Goal: Task Accomplishment & Management: Complete application form

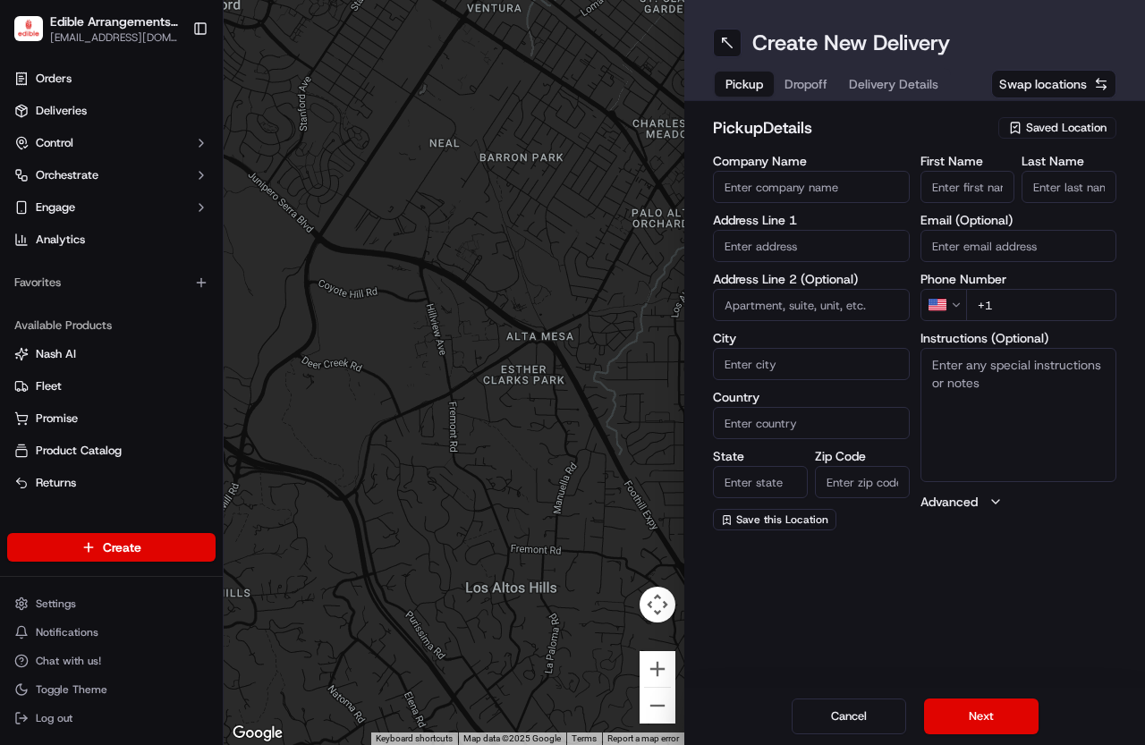
click at [651, 119] on div "Saved Location" at bounding box center [1058, 127] width 118 height 21
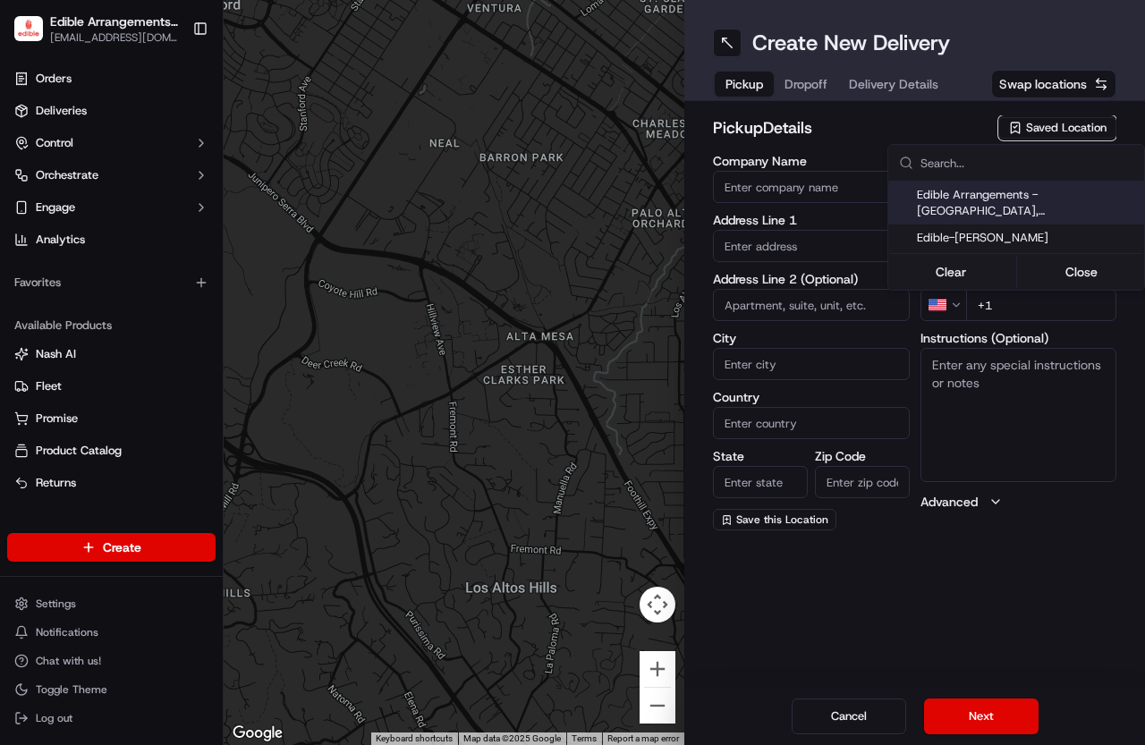
click at [651, 197] on span "Edible Arrangements - [GEOGRAPHIC_DATA], [GEOGRAPHIC_DATA]" at bounding box center [1027, 203] width 220 height 32
type input "Edible Arrangements - [GEOGRAPHIC_DATA], [GEOGRAPHIC_DATA]"
type input "[STREET_ADDRESS]"
type input "[PERSON_NAME]"
type input "US"
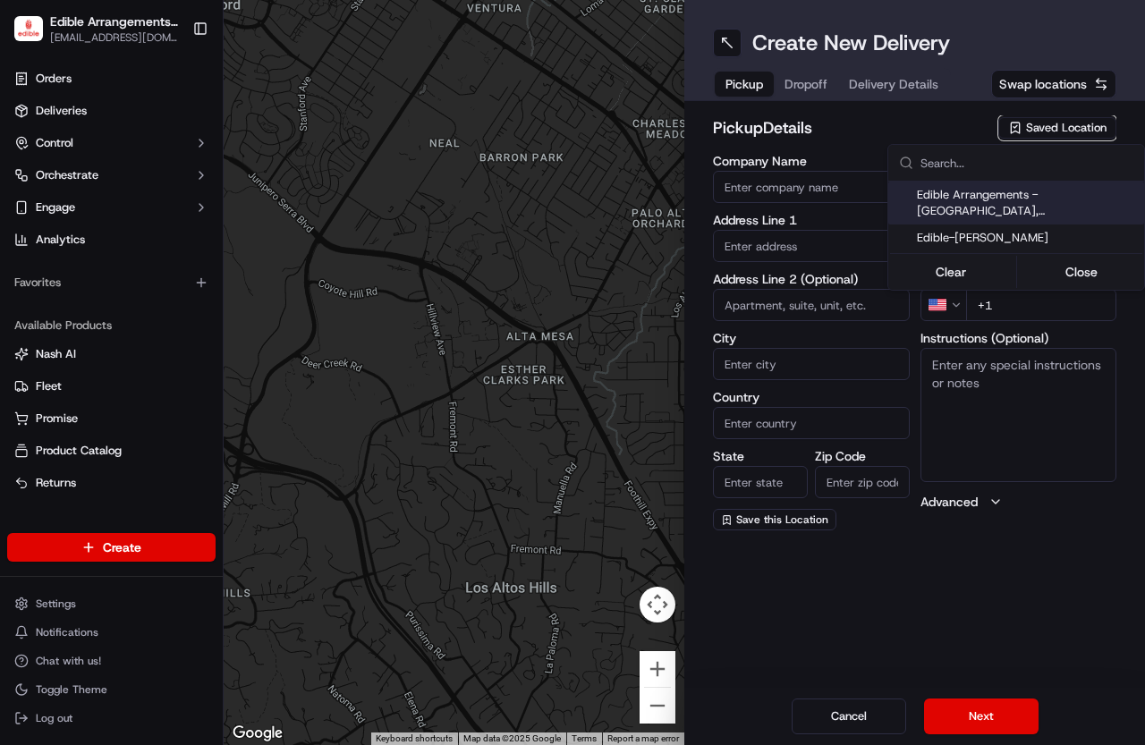
type input "UT"
type input "84107"
type input "[EMAIL_ADDRESS][DOMAIN_NAME]"
type input "[PHONE_NUMBER]"
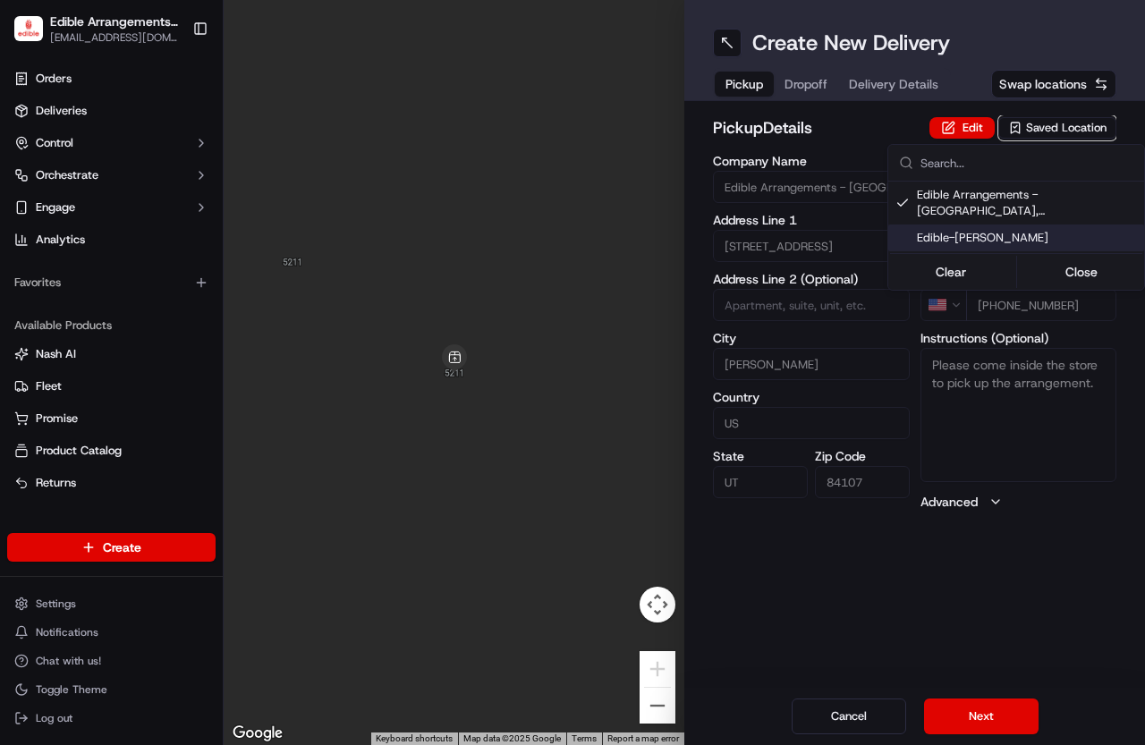
click at [651, 727] on html "Edible Arrangements - Murray, UT ut1716@edible.store Toggle Sidebar Orders Deli…" at bounding box center [572, 372] width 1145 height 745
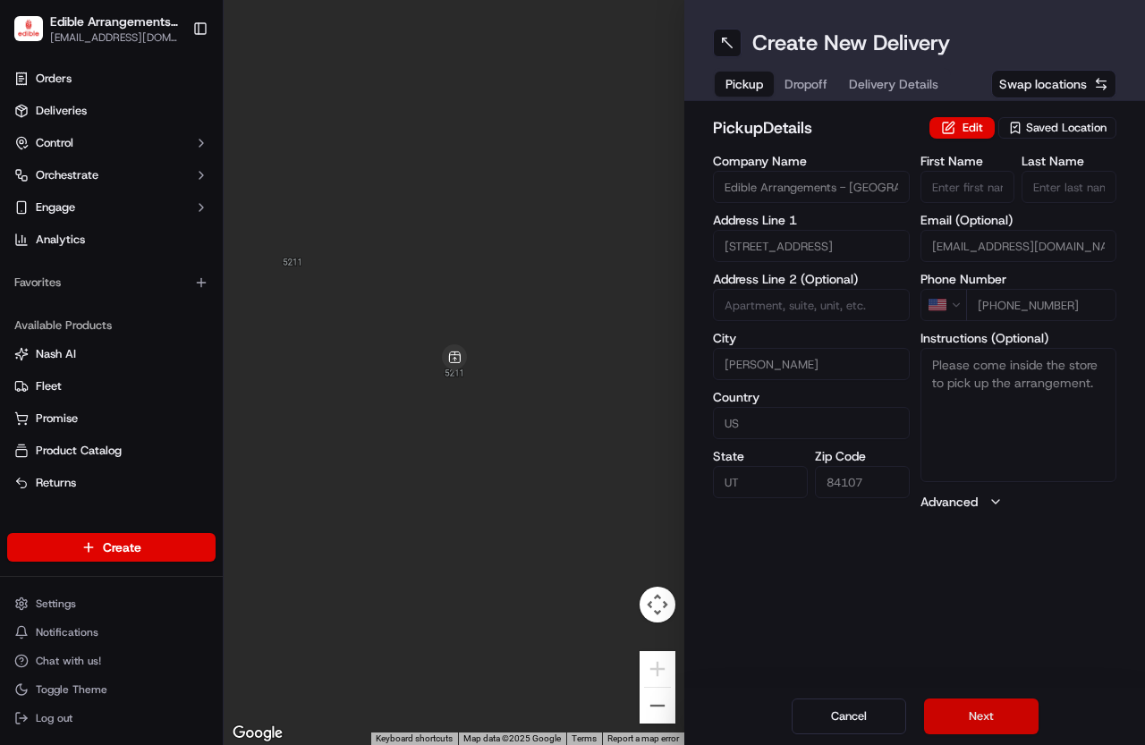
click at [651, 710] on button "Next" at bounding box center [981, 717] width 115 height 36
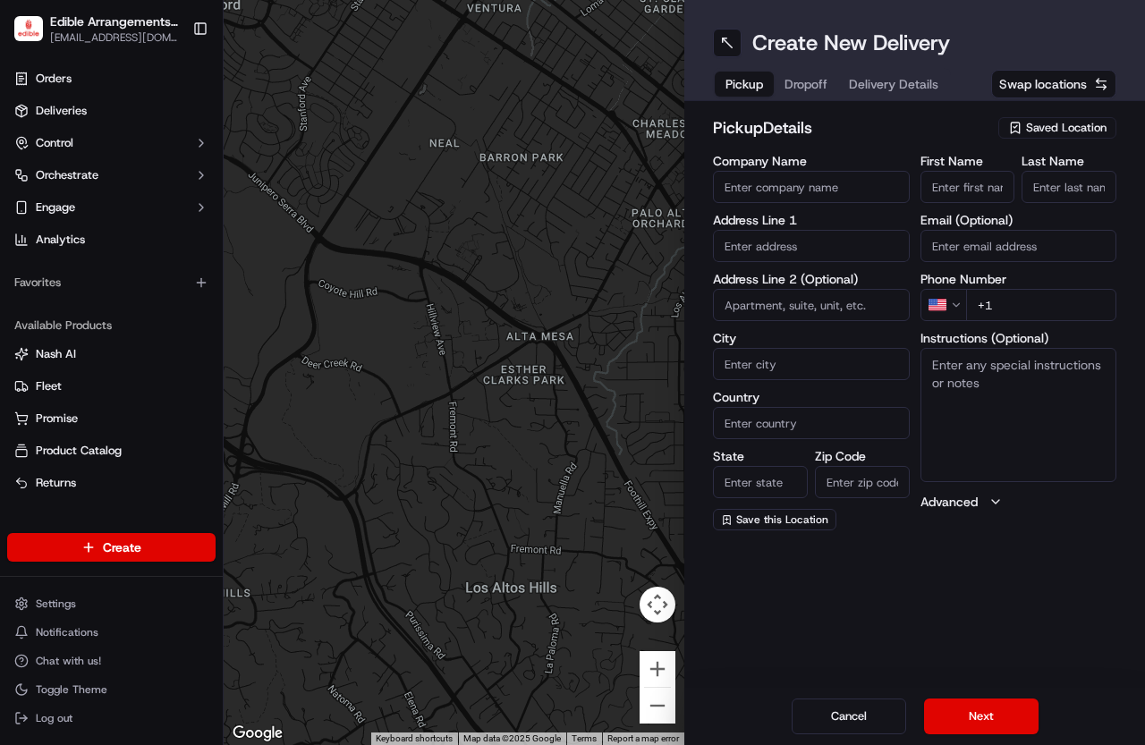
click at [1044, 130] on span "Saved Location" at bounding box center [1066, 128] width 81 height 16
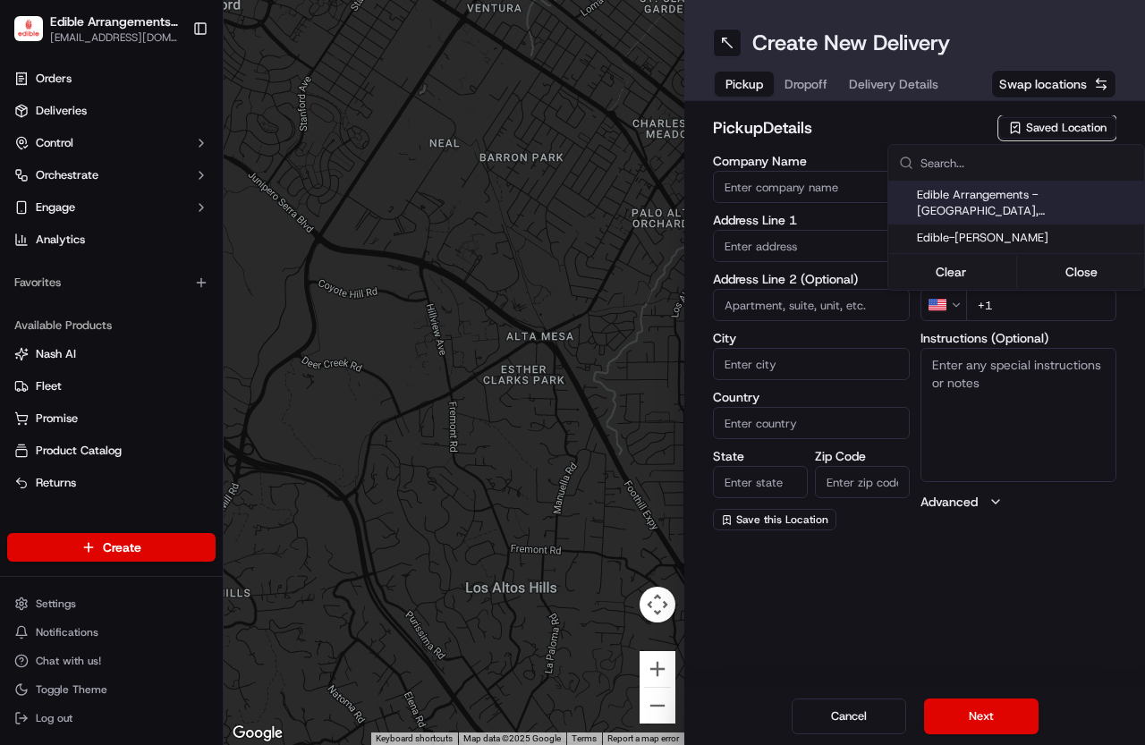
click at [1031, 197] on span "Edible Arrangements - [GEOGRAPHIC_DATA], [GEOGRAPHIC_DATA]" at bounding box center [1027, 203] width 220 height 32
type input "Edible Arrangements - [GEOGRAPHIC_DATA], [GEOGRAPHIC_DATA]"
type input "5211 S State St"
type input "Murray"
type input "US"
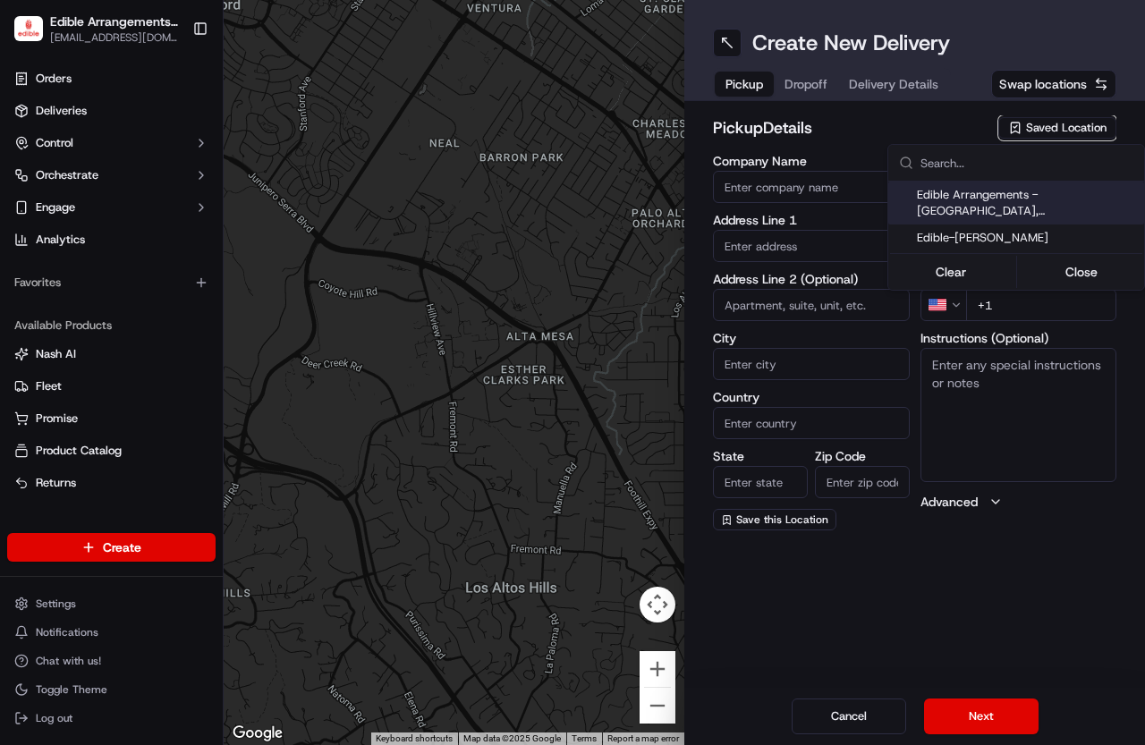
type input "UT"
type input "84107"
type input "[EMAIL_ADDRESS][DOMAIN_NAME]"
type input "[PHONE_NUMBER]"
type textarea "Please come inside the store to pick up the arrangement."
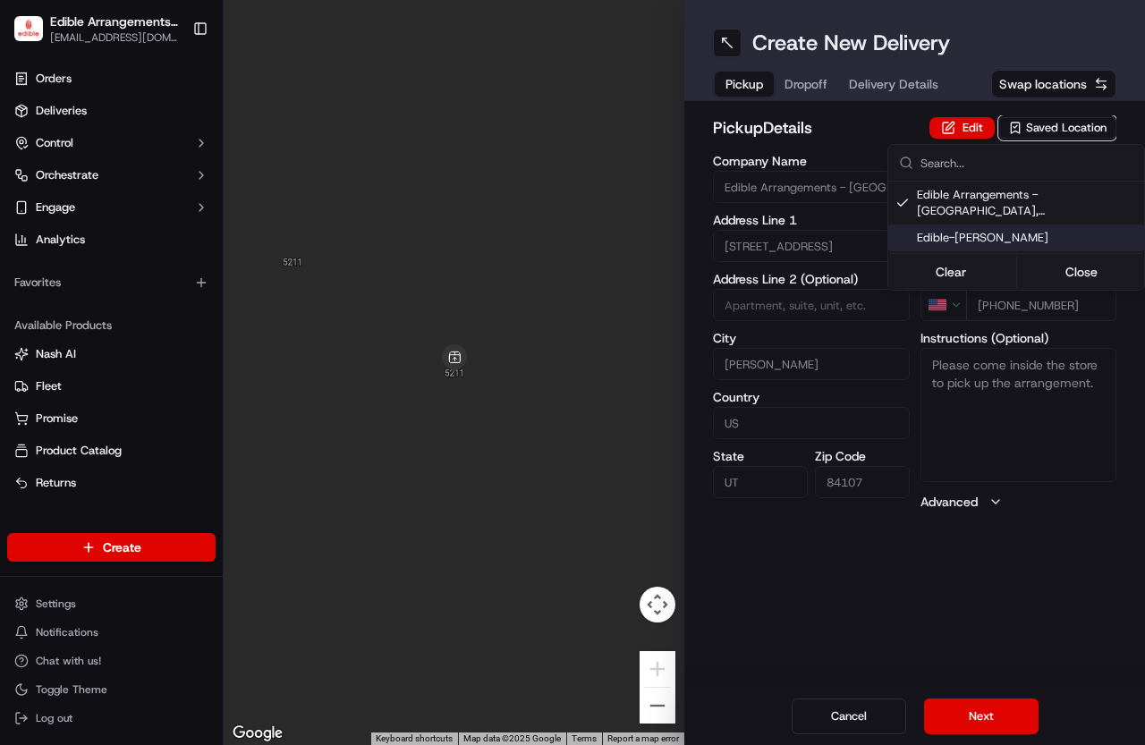
click at [1028, 225] on div "Edible-[PERSON_NAME]" at bounding box center [1017, 238] width 256 height 27
type input "Edible-[PERSON_NAME]"
type input "Danielle"
type input "Beckley"
type input "utah@mtvea.com"
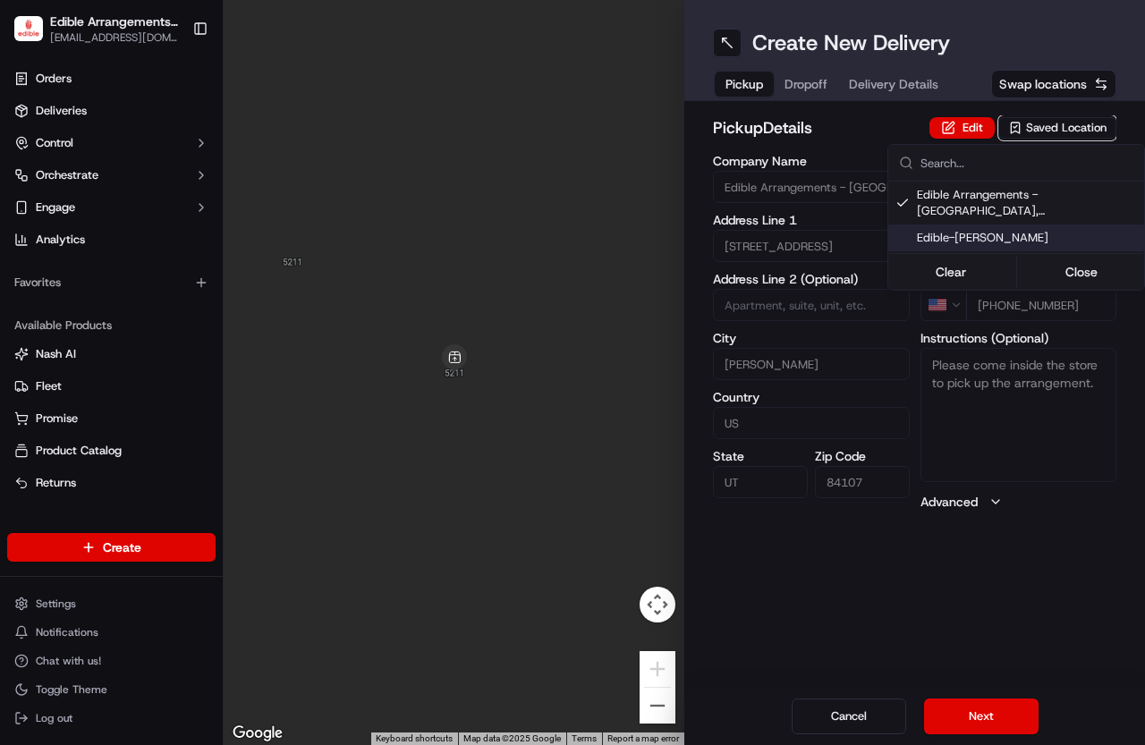
type input "+1 801 819 8115"
click at [1074, 259] on button "Close" at bounding box center [1082, 271] width 123 height 25
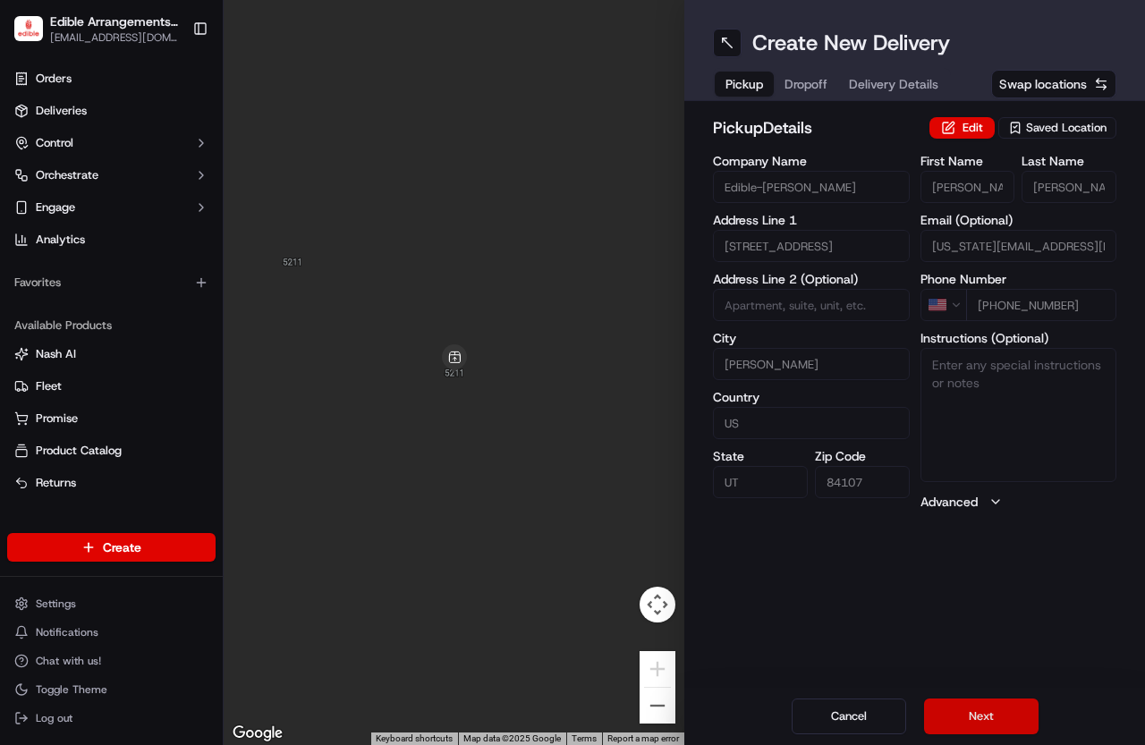
click at [989, 717] on button "Next" at bounding box center [981, 717] width 115 height 36
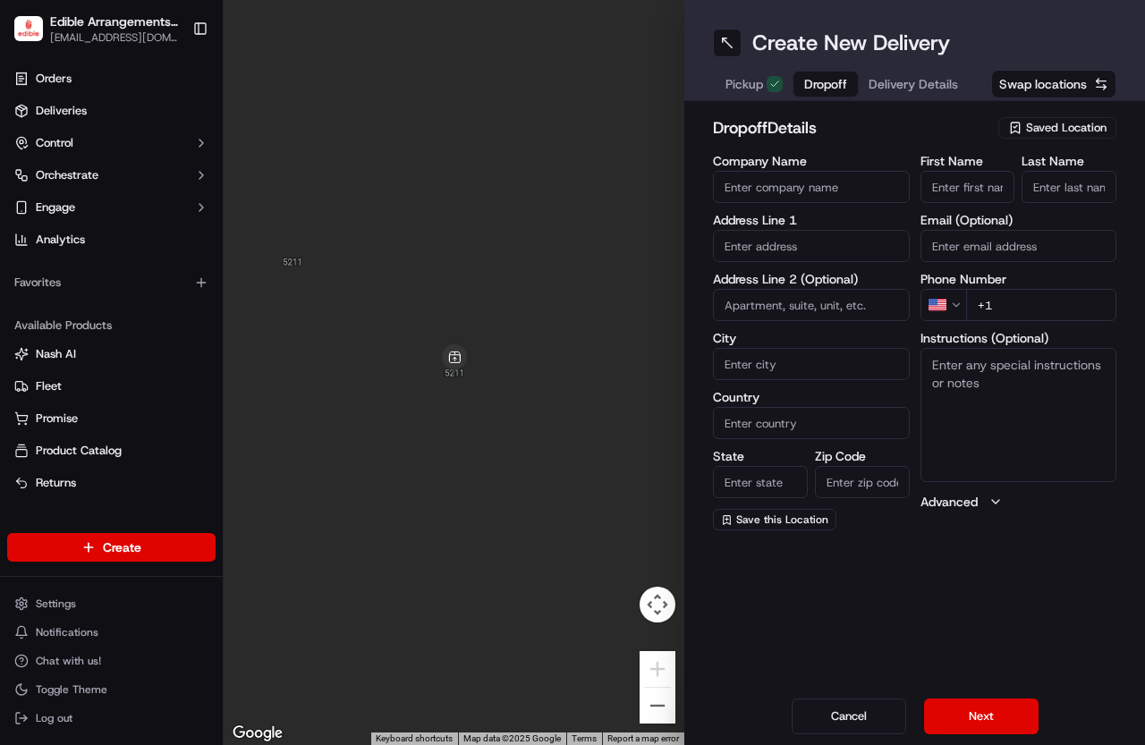
click at [761, 176] on input "Company Name" at bounding box center [811, 187] width 197 height 32
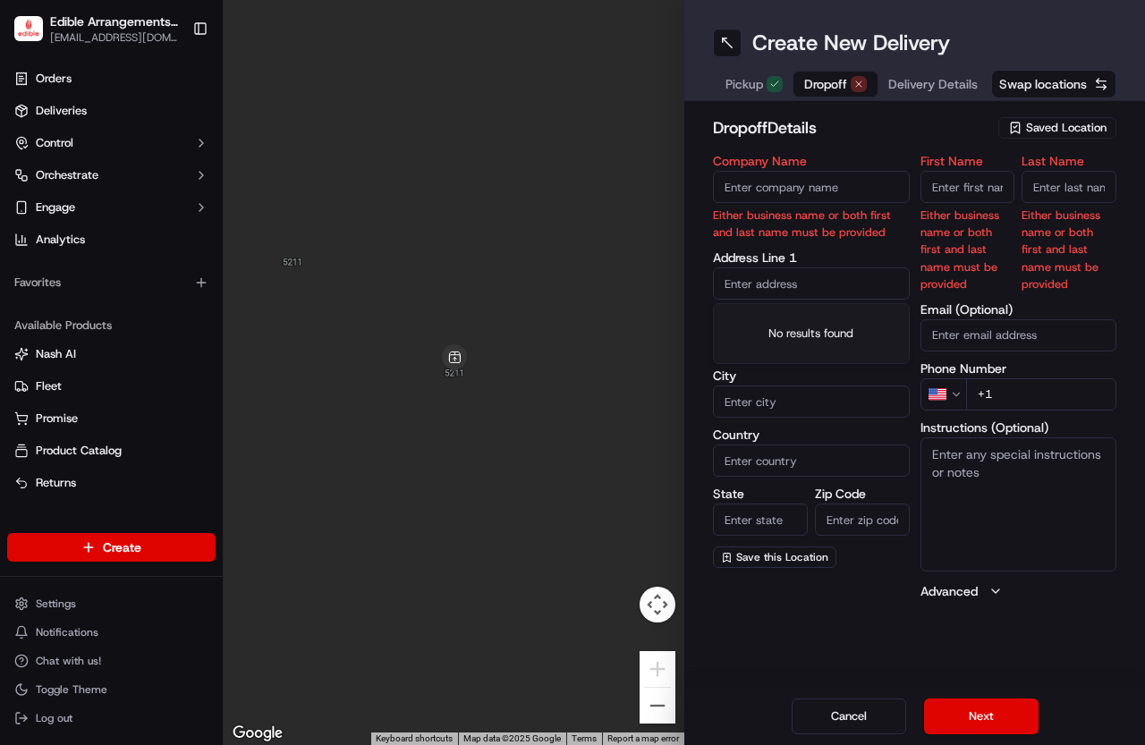
click at [741, 248] on div "Company Name Either business name or both first and last name must be provided …" at bounding box center [811, 378] width 197 height 446
click at [766, 179] on input "Company Name" at bounding box center [811, 187] width 197 height 32
type input "[GEOGRAPHIC_DATA]"
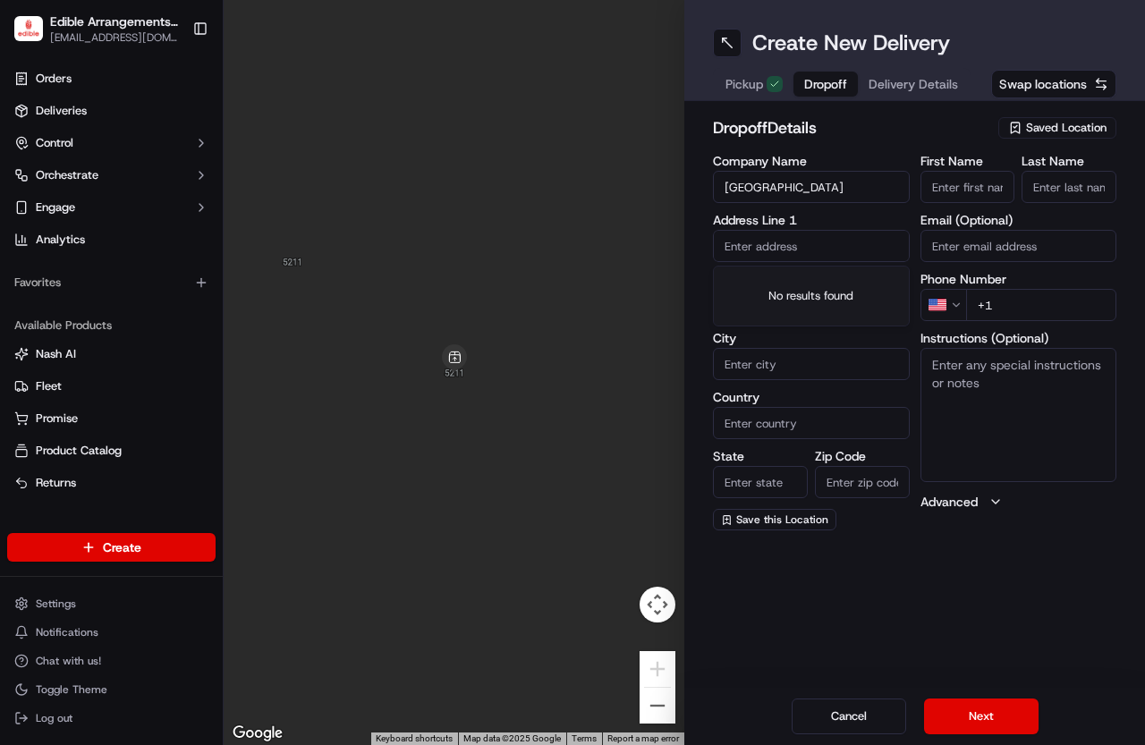
click at [787, 287] on body "Edible Arrangements - Murray, UT ut1716@edible.store Toggle Sidebar Orders Deli…" at bounding box center [572, 372] width 1145 height 745
click at [780, 249] on input "text" at bounding box center [811, 246] width 197 height 32
click at [869, 297] on div "3920 West Terminal Drive 2nd floor, Salt Lake City, UT" at bounding box center [812, 283] width 188 height 27
type input "[STREET_ADDRESS]"
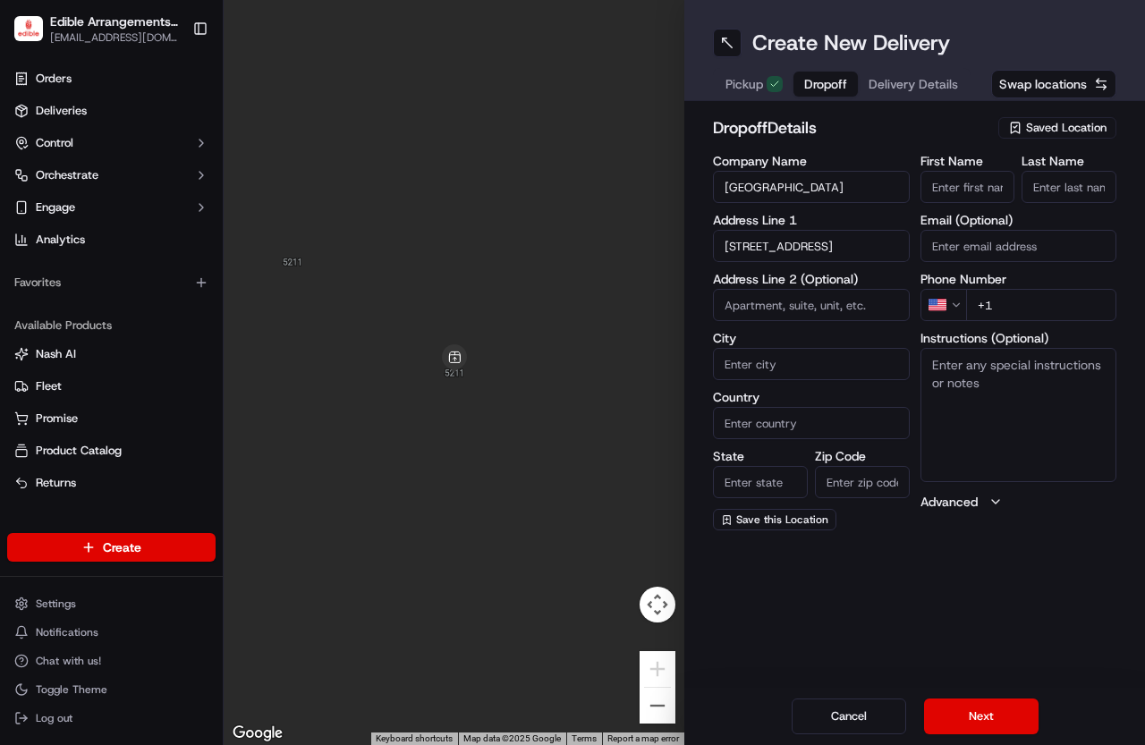
type input "2nd floor"
type input "Salt Lake City"
type input "United States"
type input "UT"
type input "84122"
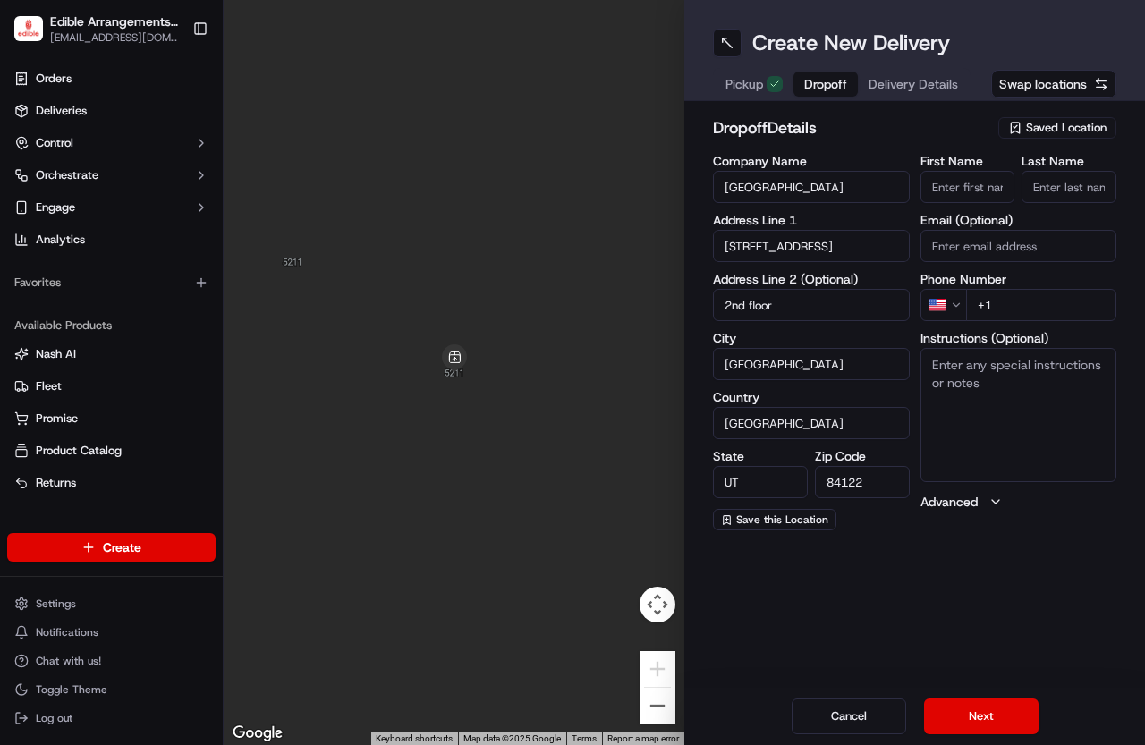
type input "3920 West Terminal Drive"
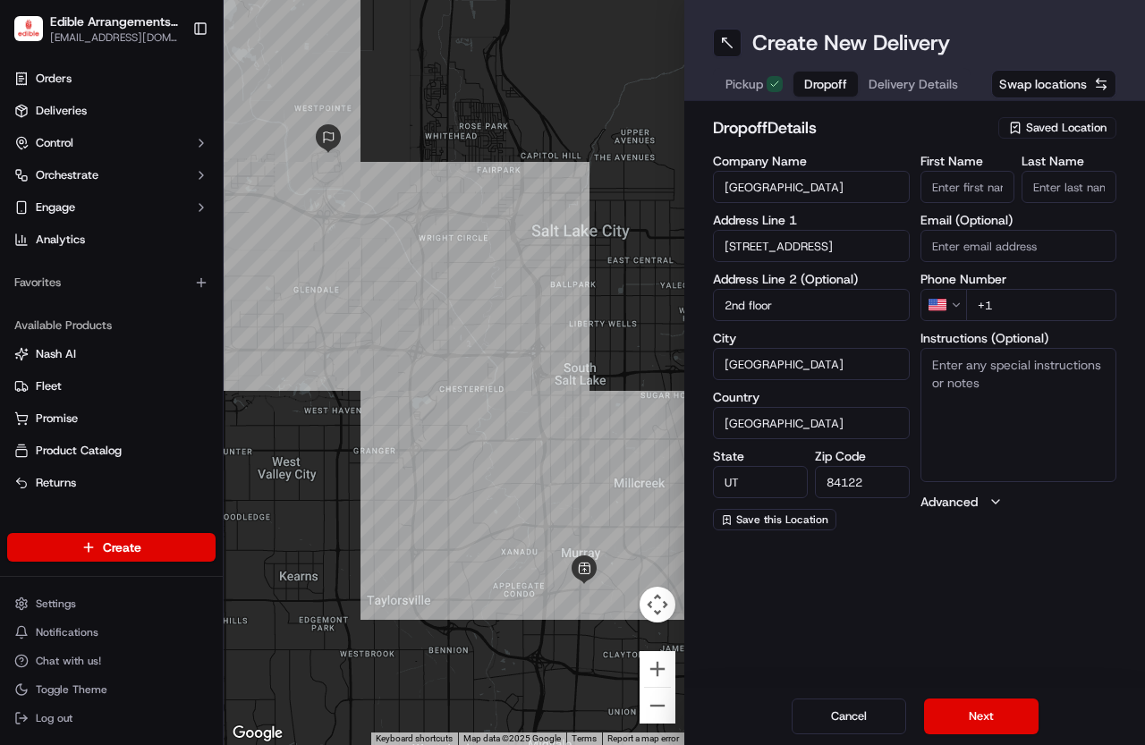
click at [979, 195] on input "First Name" at bounding box center [968, 187] width 95 height 32
type input "Tim"
click at [1042, 189] on input "Last Name" at bounding box center [1069, 187] width 95 height 32
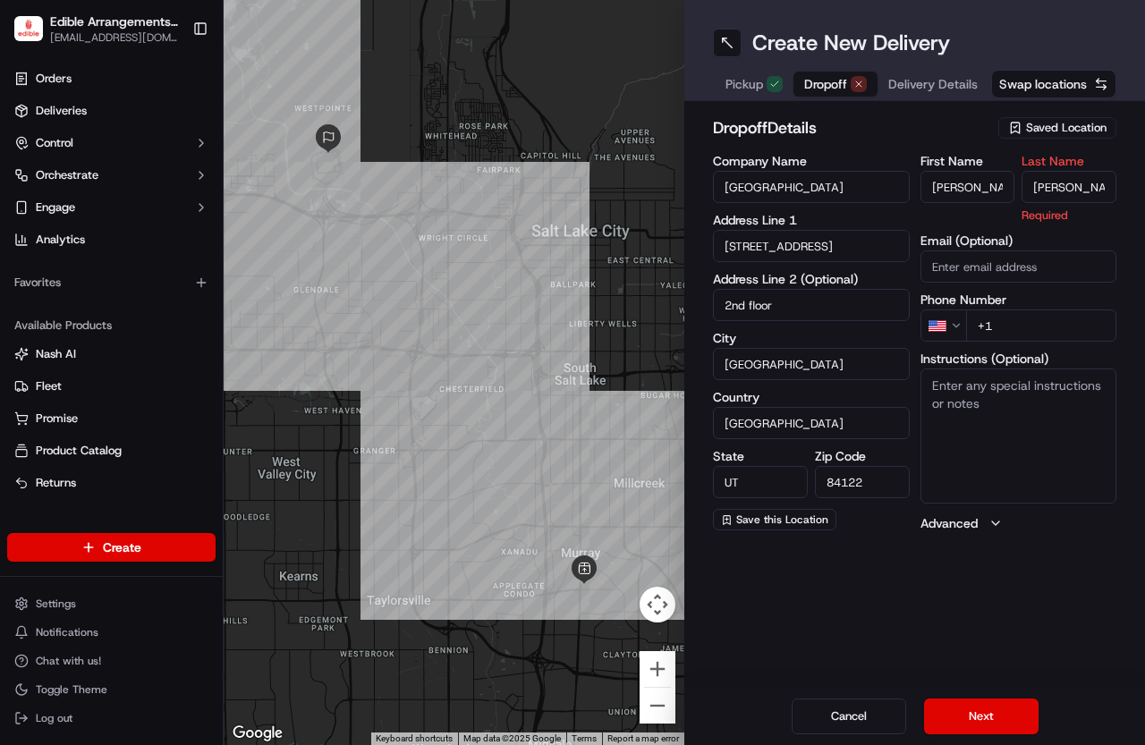
type input "Jennings"
click at [1006, 272] on div "First Name Tim Last Name Jennings Required Email (Optional) Phone Number US +1 …" at bounding box center [1019, 344] width 197 height 378
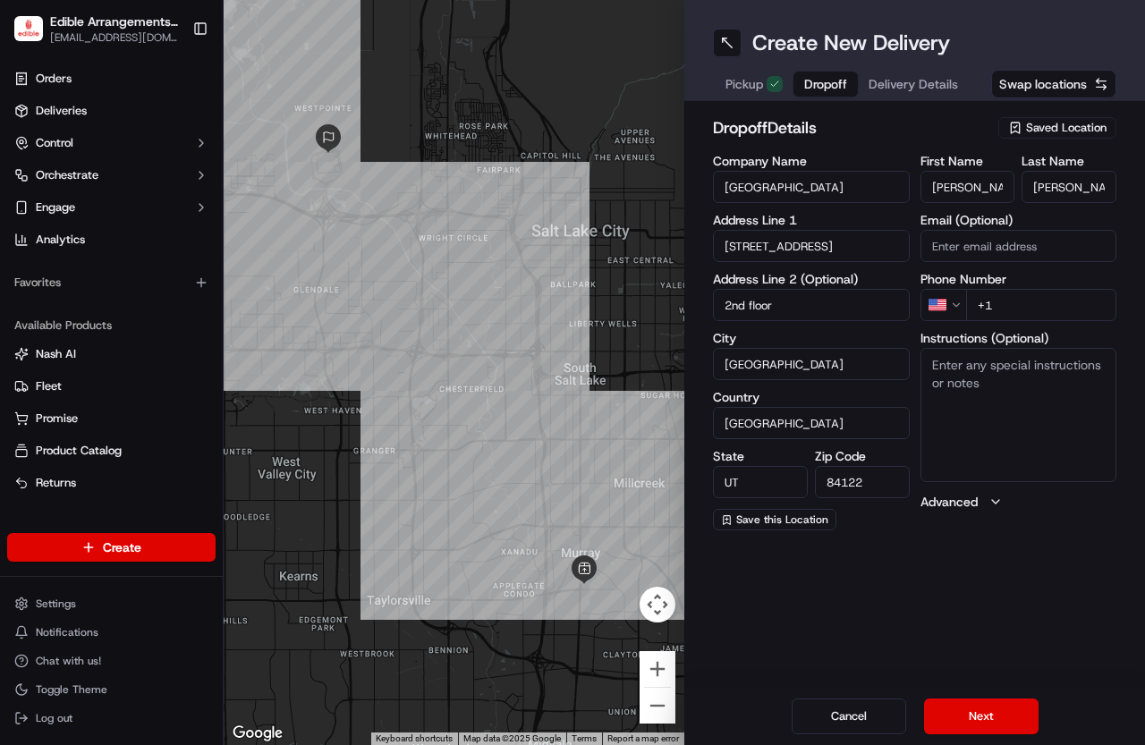
click at [968, 302] on input "+1" at bounding box center [1041, 305] width 151 height 32
click at [1108, 311] on input "+385 32 156 05" at bounding box center [1041, 305] width 151 height 32
type input "+1 385 321 5605"
click at [997, 379] on textarea "Instructions (Optional)" at bounding box center [1019, 415] width 197 height 134
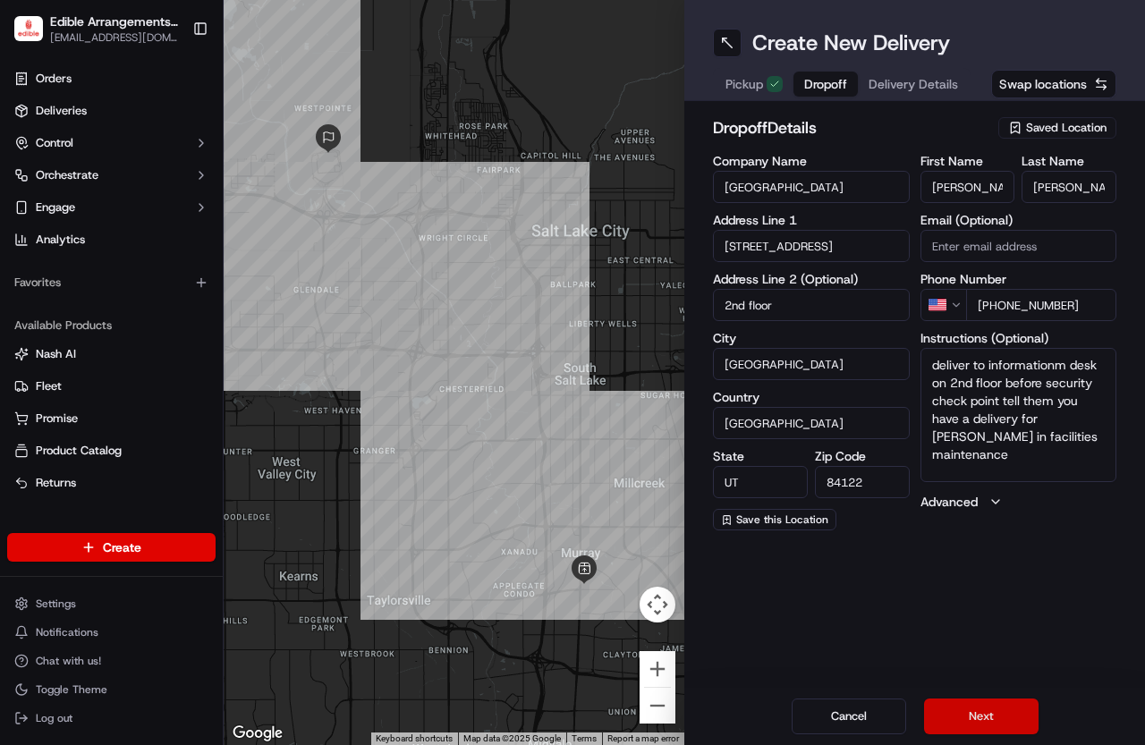
type textarea "deliver to informationm desk on 2nd floor before security check point tell them…"
click at [992, 706] on button "Next" at bounding box center [981, 717] width 115 height 36
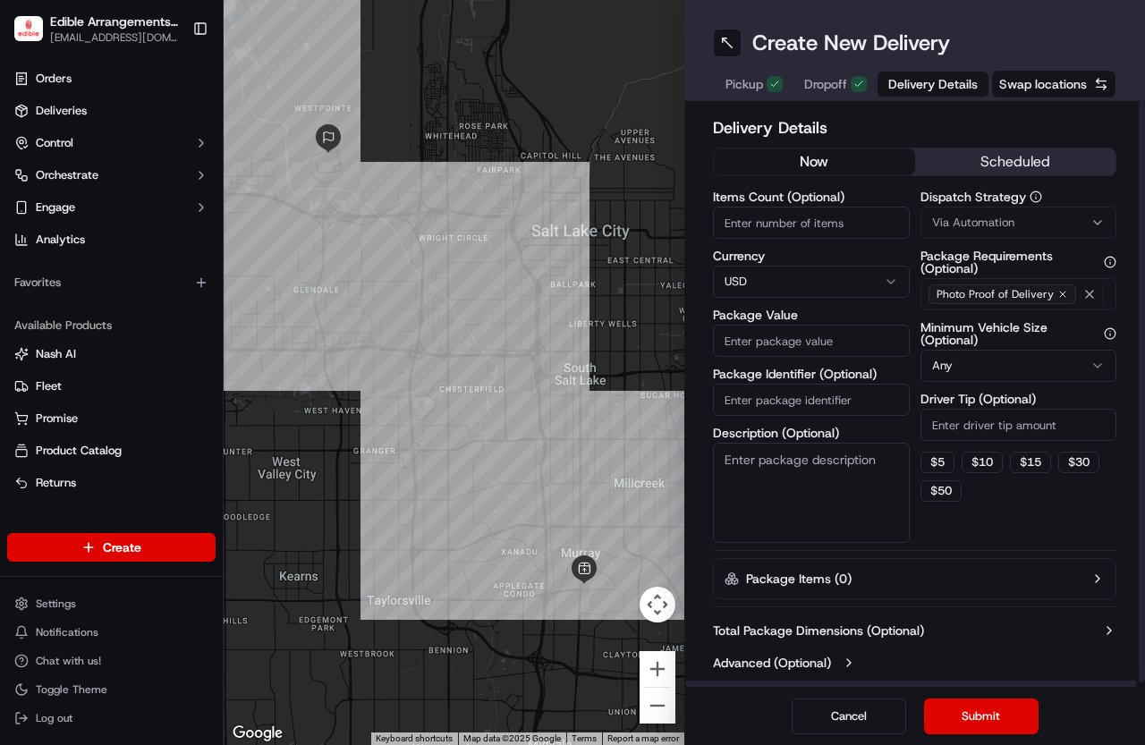
click at [806, 214] on input "Items Count (Optional)" at bounding box center [811, 223] width 197 height 32
type input "1"
click at [787, 348] on input "Package Value" at bounding box center [811, 341] width 197 height 32
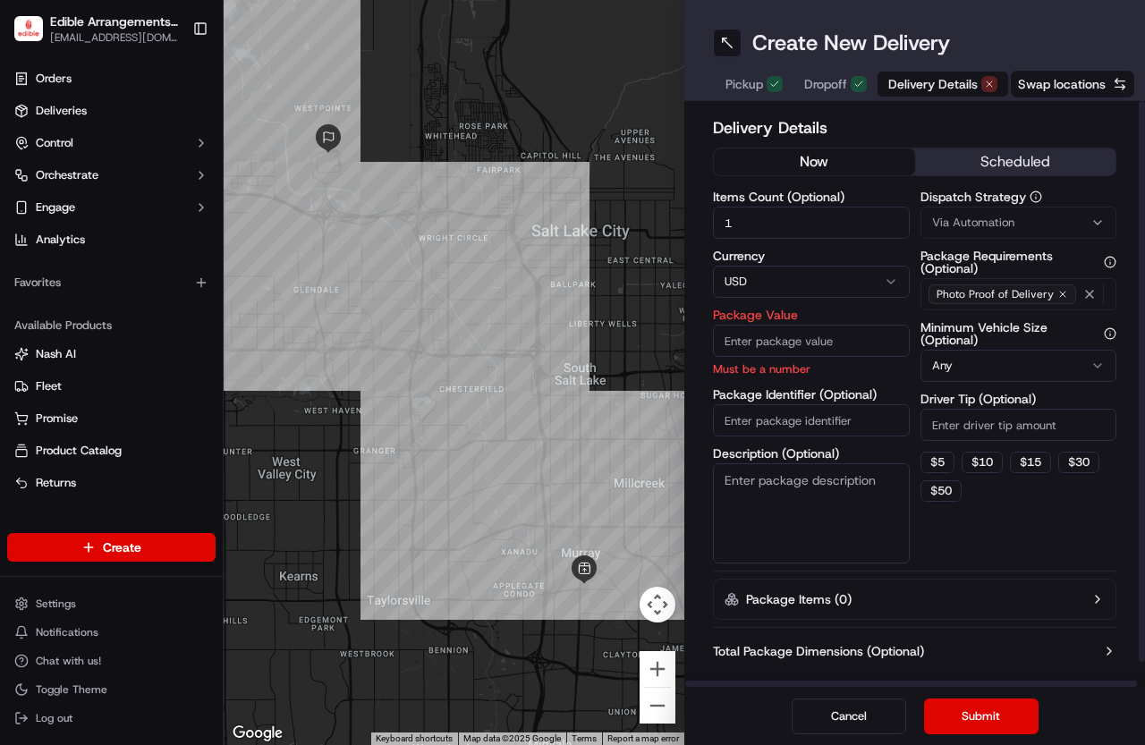
click at [1082, 552] on div "Dispatch Strategy Via Automation Package Requirements (Optional) Photo Proof of…" at bounding box center [1019, 377] width 197 height 373
click at [1042, 506] on div "Dispatch Strategy Via Automation Package Requirements (Optional) Photo Proof of…" at bounding box center [1019, 377] width 197 height 373
click at [831, 352] on input "Package Value" at bounding box center [811, 341] width 197 height 32
type input "53.48"
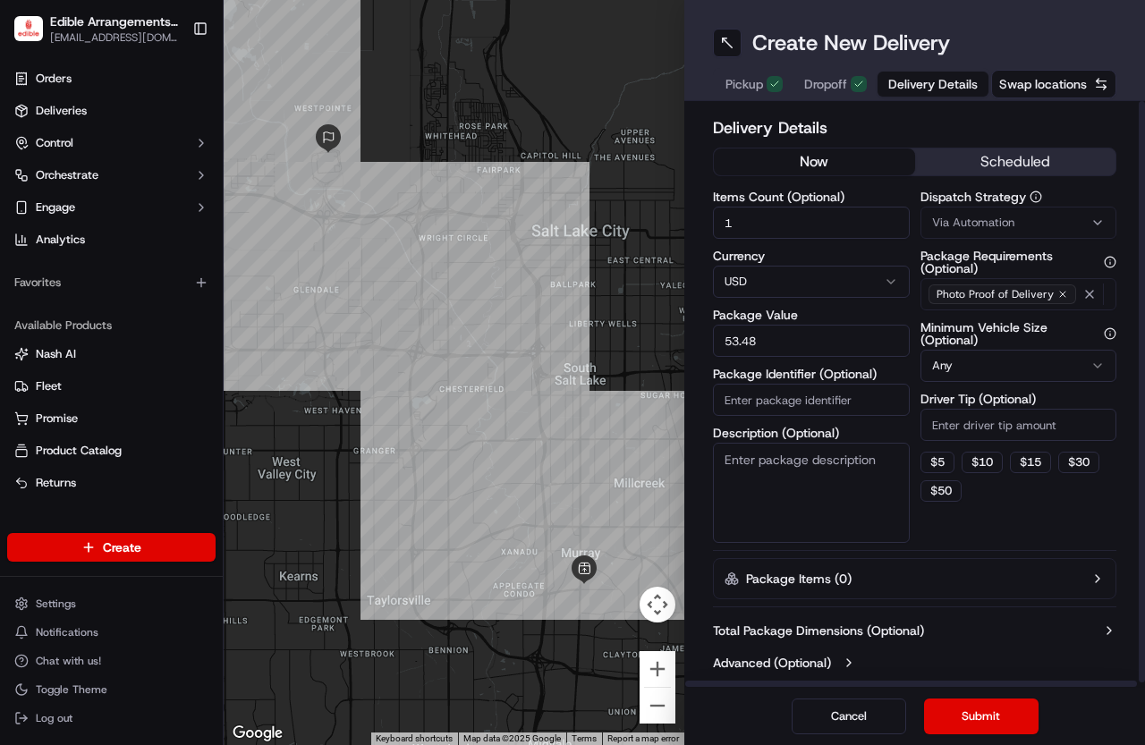
click at [849, 424] on div "Items Count (Optional) 1 Currency USD Package Value 53.48 Package Identifier (O…" at bounding box center [811, 367] width 197 height 353
click at [1039, 523] on div "Dispatch Strategy Via Automation Package Requirements (Optional) Photo Proof of…" at bounding box center [1019, 367] width 197 height 353
click at [971, 711] on button "Submit" at bounding box center [981, 717] width 115 height 36
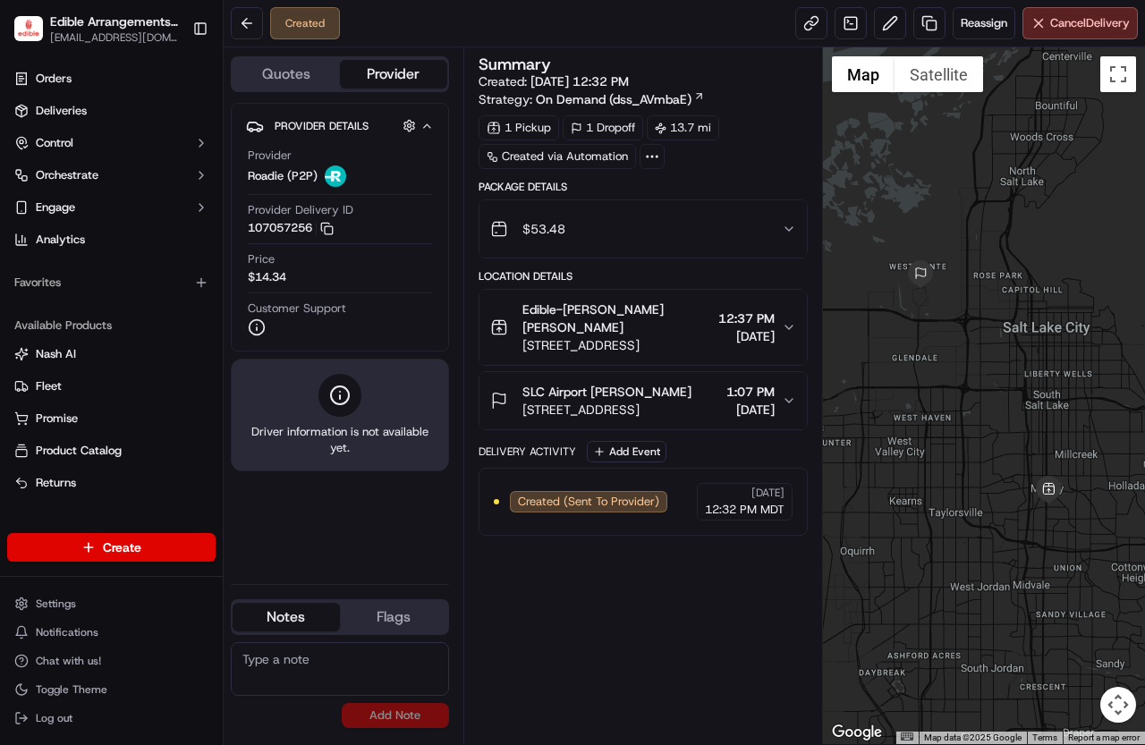
click at [694, 724] on div "Summary Created: 09/17/2025 12:32 PM Strategy: On Demand (dss_AVmbaE) 1 Pickup …" at bounding box center [643, 395] width 329 height 679
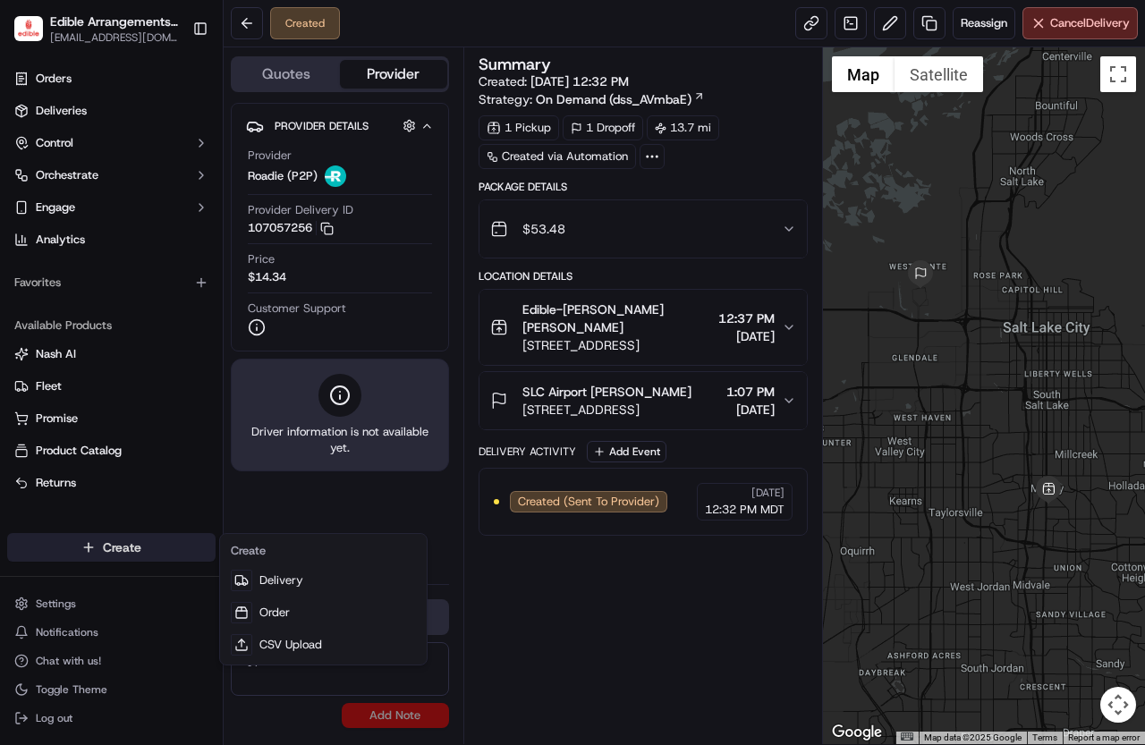
click at [156, 549] on html "Edible Arrangements - Murray, UT ut1716@edible.store Toggle Sidebar Orders Deli…" at bounding box center [572, 372] width 1145 height 745
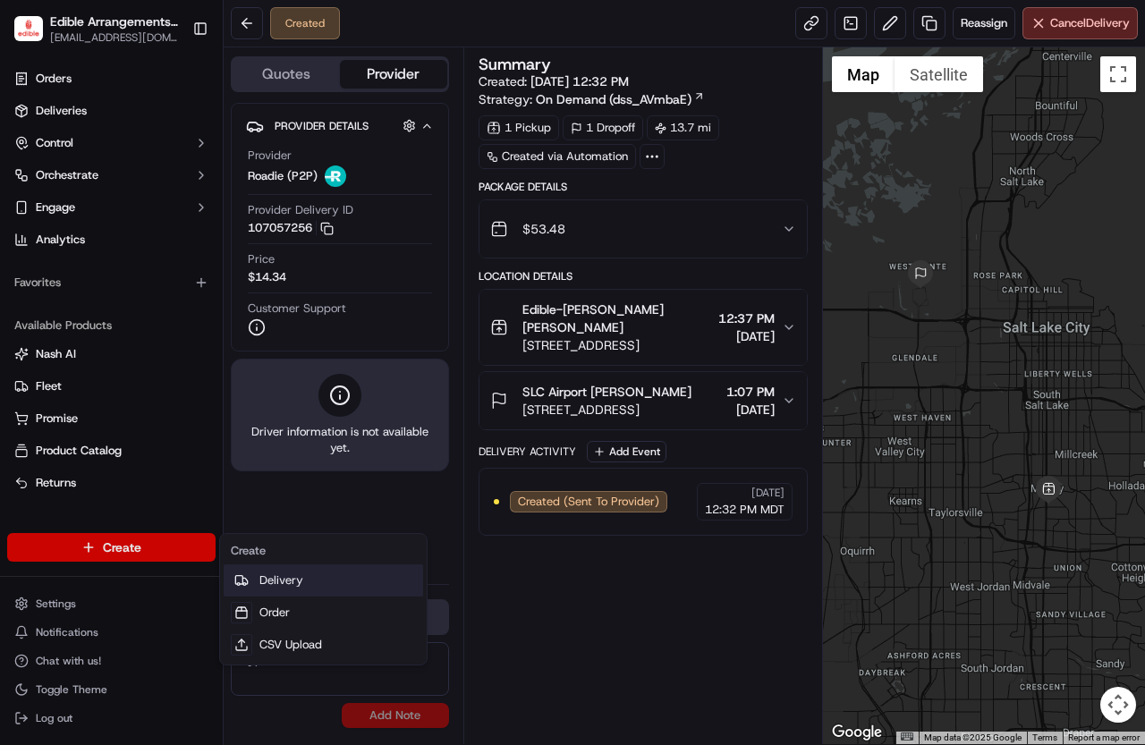
click at [266, 573] on link "Delivery" at bounding box center [324, 581] width 200 height 32
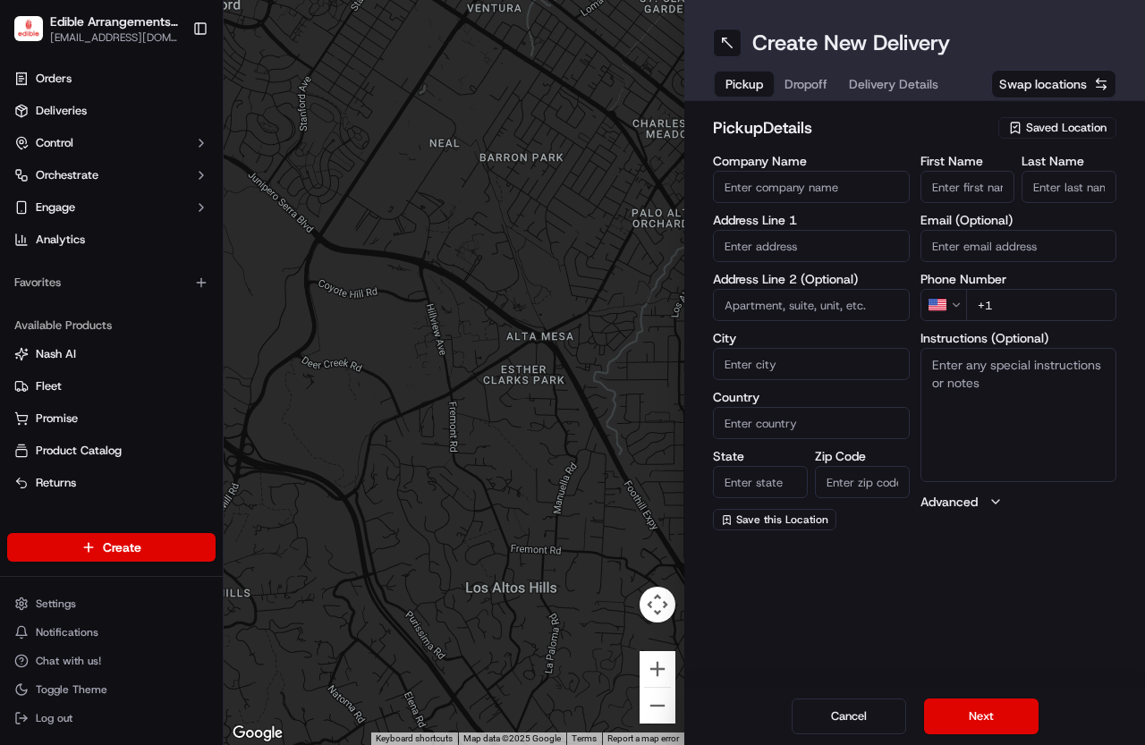
click at [848, 188] on input "Company Name" at bounding box center [811, 187] width 197 height 32
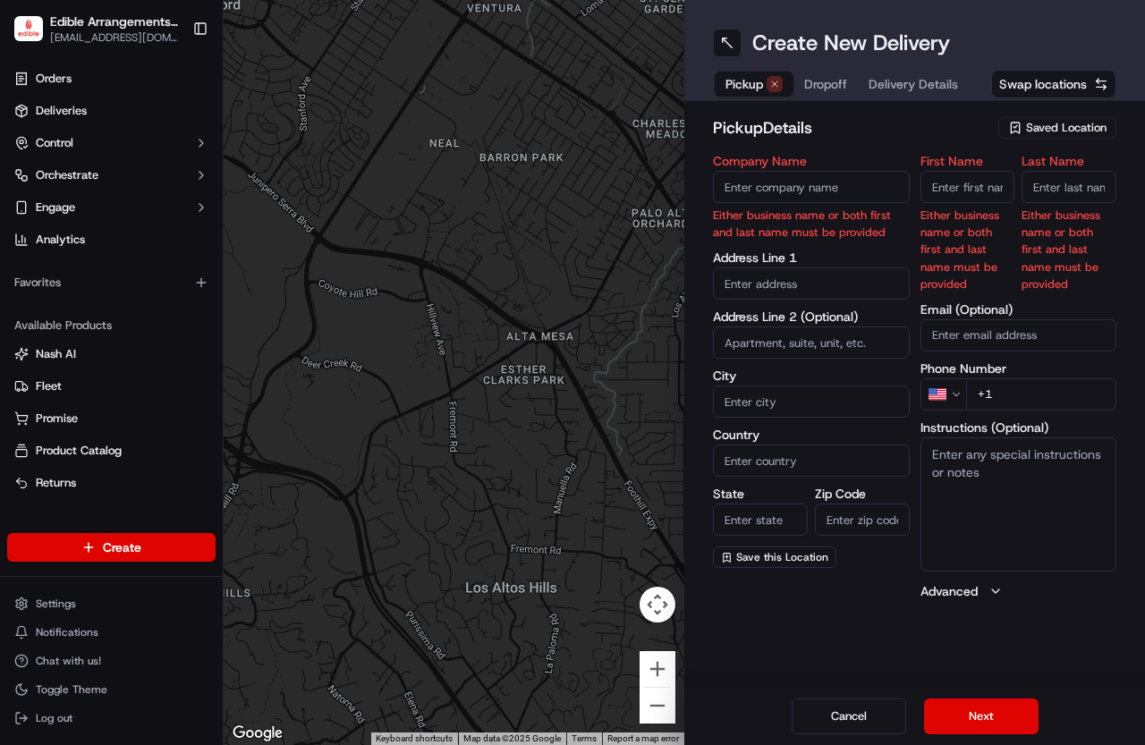
click at [1079, 135] on span "Saved Location" at bounding box center [1066, 128] width 81 height 16
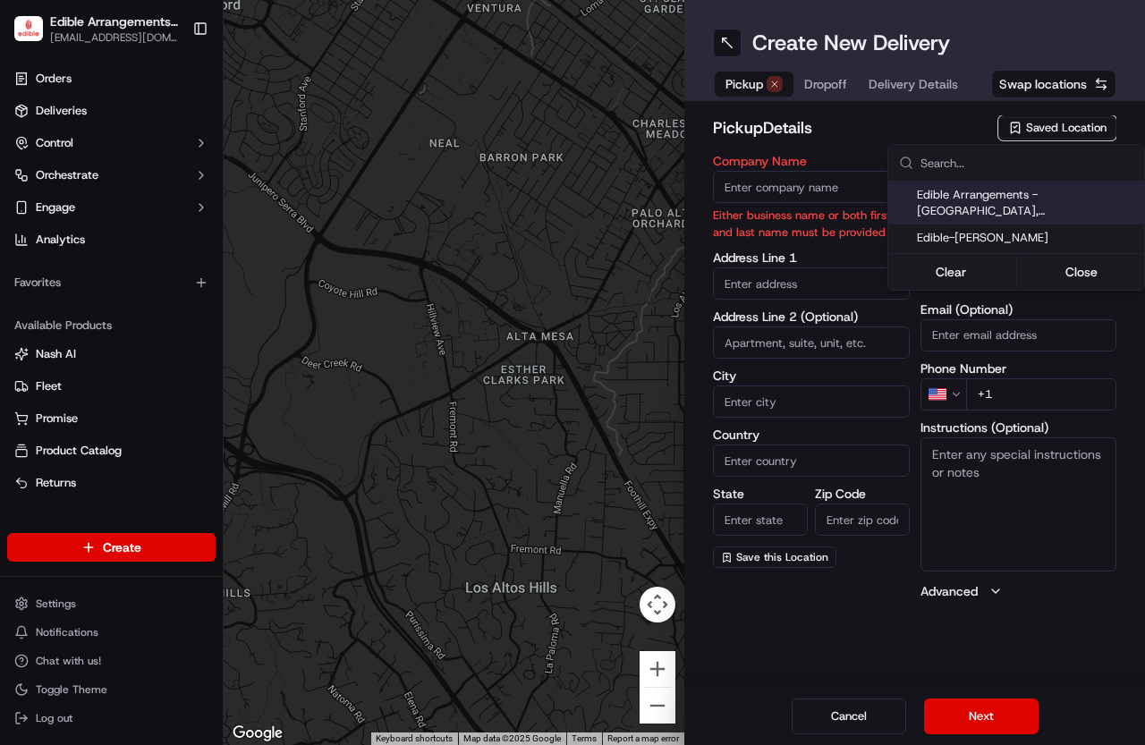
click at [982, 186] on div "Edible Arrangements - [GEOGRAPHIC_DATA], [GEOGRAPHIC_DATA]" at bounding box center [1017, 203] width 256 height 43
type input "Edible Arrangements - [GEOGRAPHIC_DATA], [GEOGRAPHIC_DATA]"
type input "5211 S State St"
type input "Murray"
type input "US"
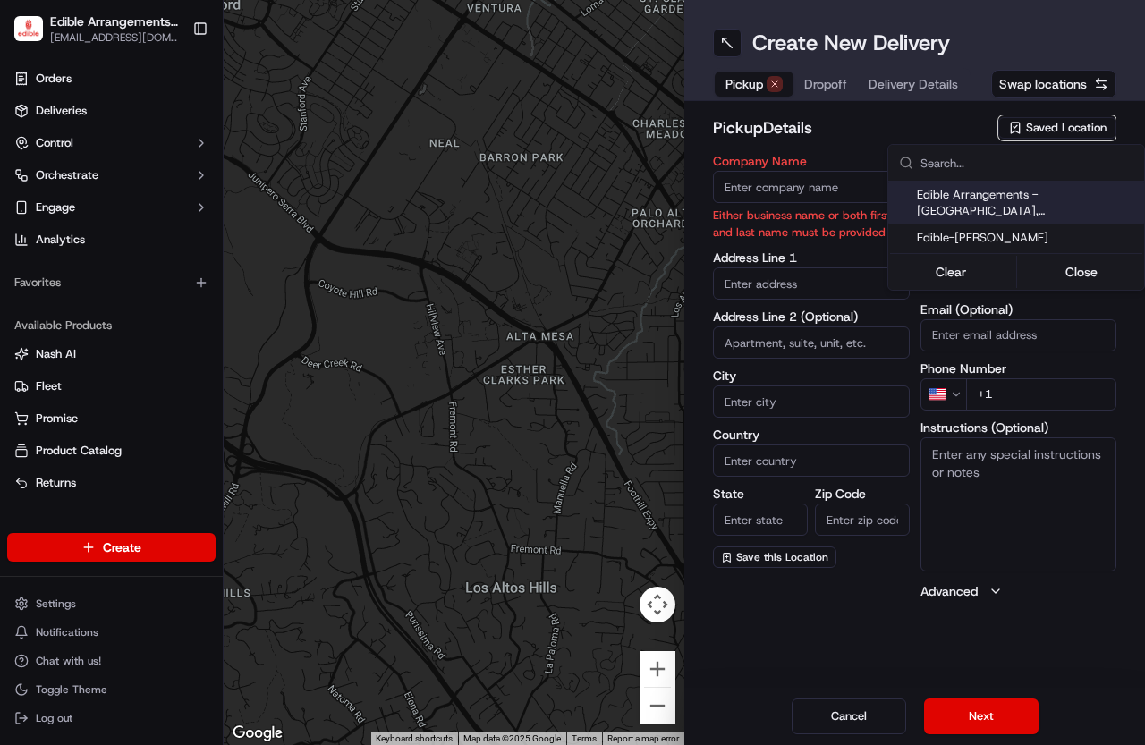
type input "UT"
type input "84107"
type input "[EMAIL_ADDRESS][DOMAIN_NAME]"
type input "[PHONE_NUMBER]"
type textarea "Please come inside the store to pick up the arrangement."
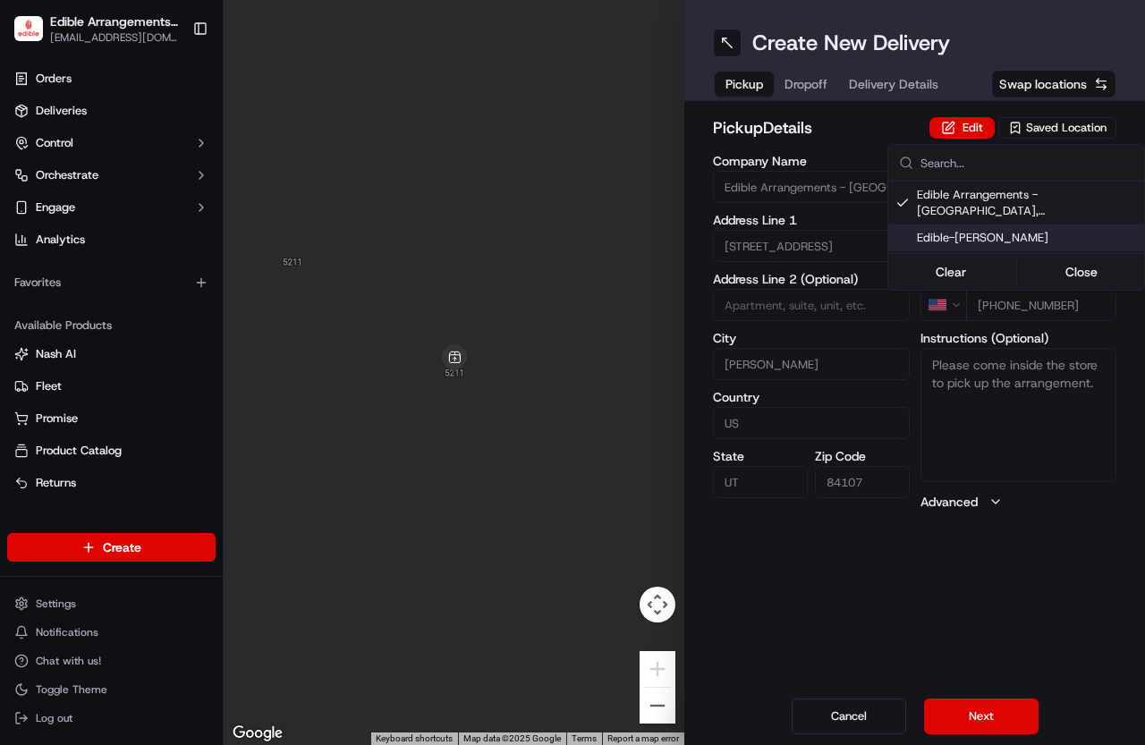
click at [946, 711] on html "Edible Arrangements - Murray, UT ut1716@edible.store Toggle Sidebar Orders Deli…" at bounding box center [572, 372] width 1145 height 745
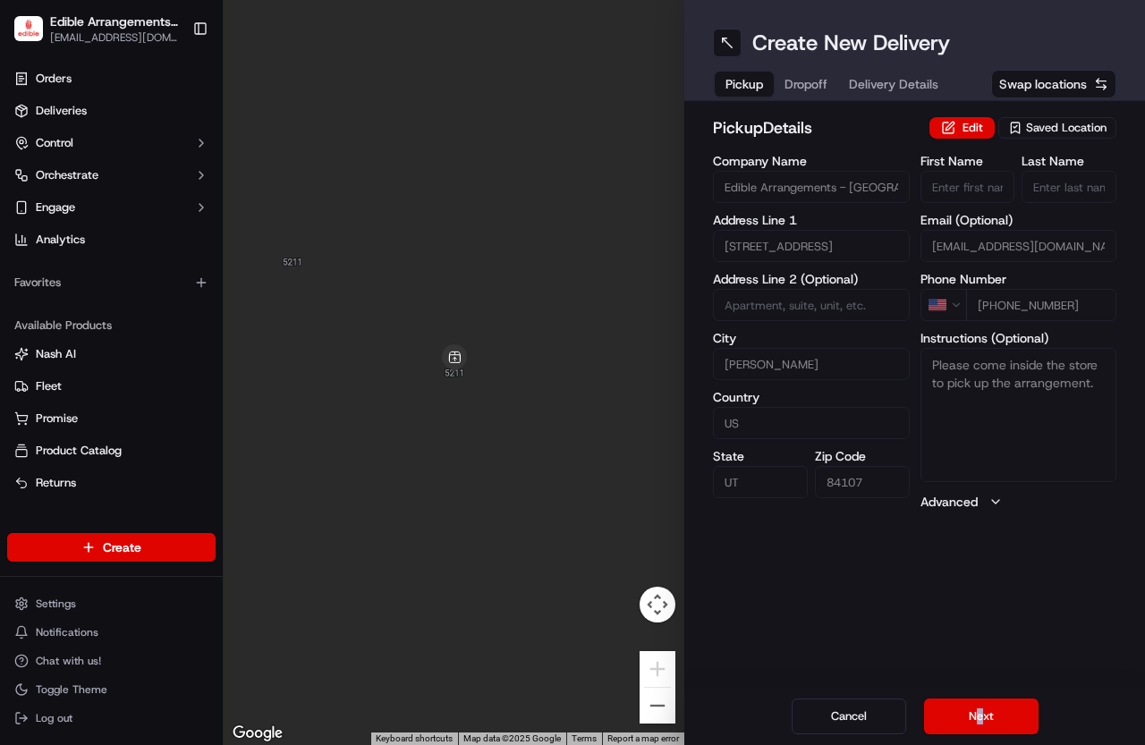
click at [981, 698] on div "Cancel Next" at bounding box center [915, 716] width 461 height 57
click at [979, 718] on button "Next" at bounding box center [981, 717] width 115 height 36
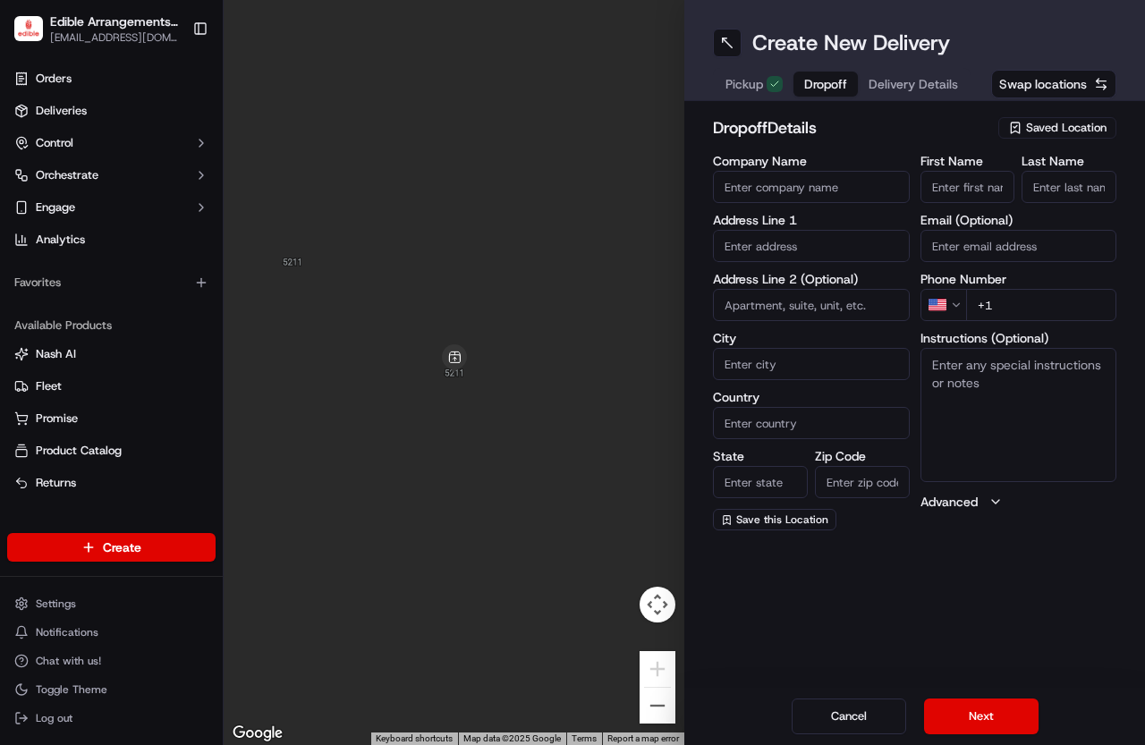
click at [950, 184] on input "First Name" at bounding box center [968, 187] width 95 height 32
type input "sara"
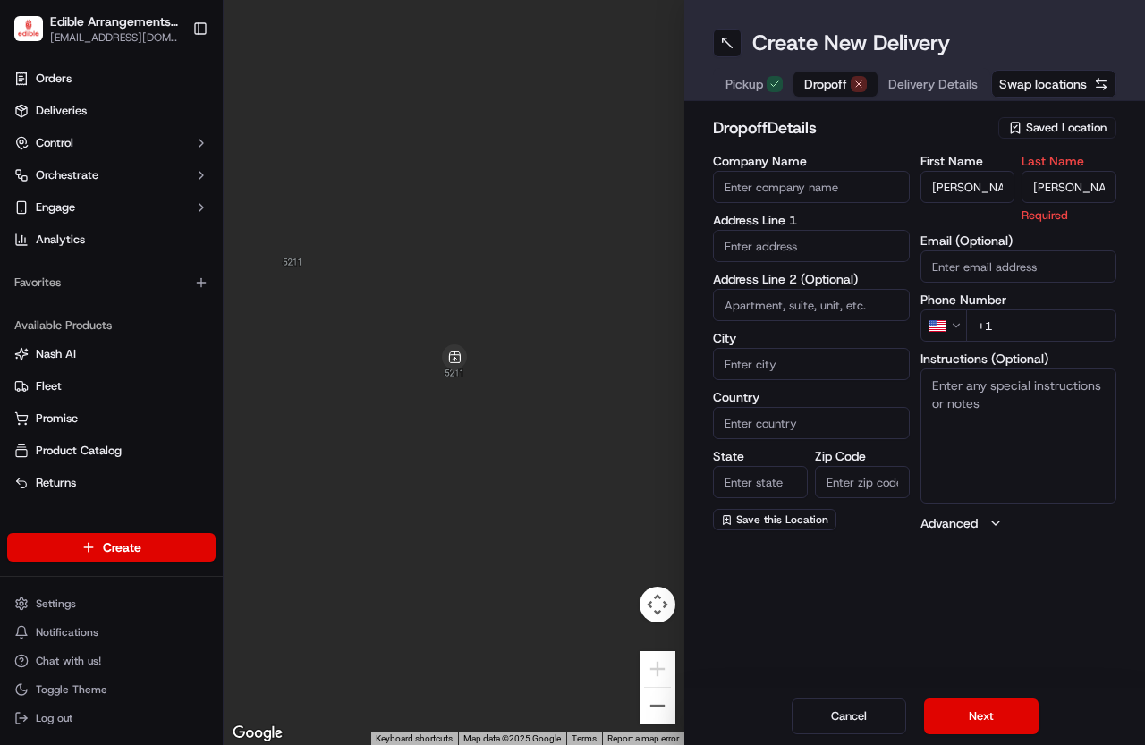
type input "staker"
click at [840, 190] on input "Company Name" at bounding box center [811, 187] width 197 height 32
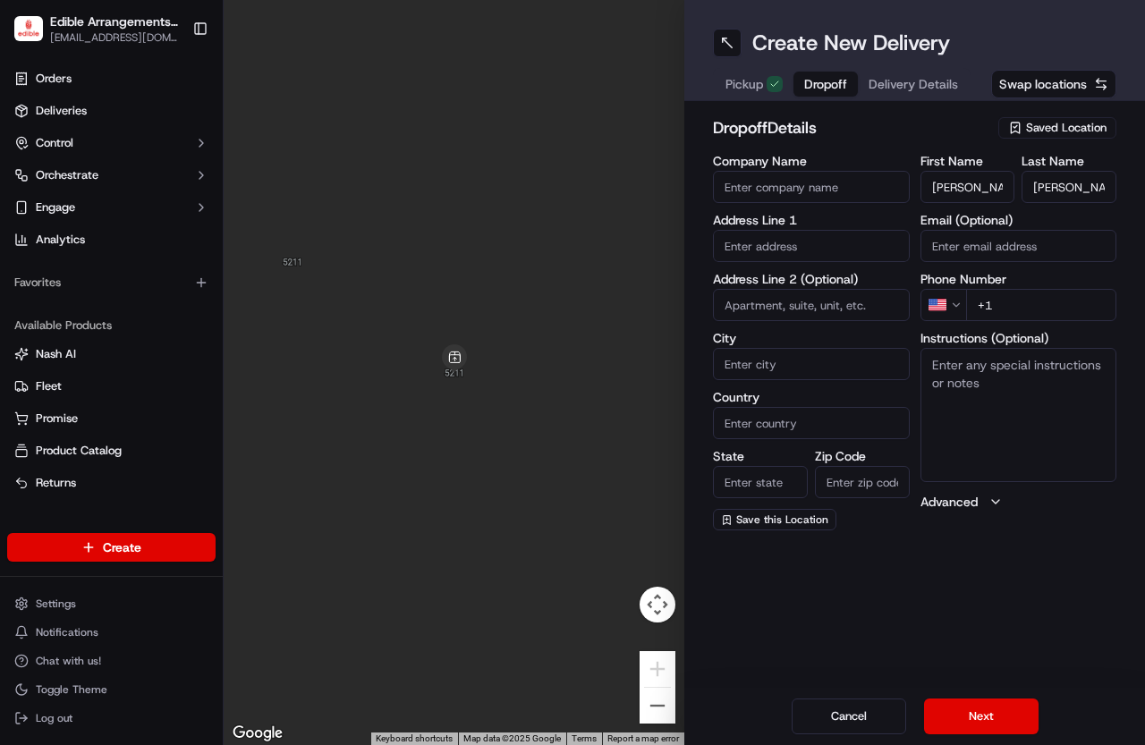
click at [752, 243] on input "text" at bounding box center [811, 246] width 197 height 32
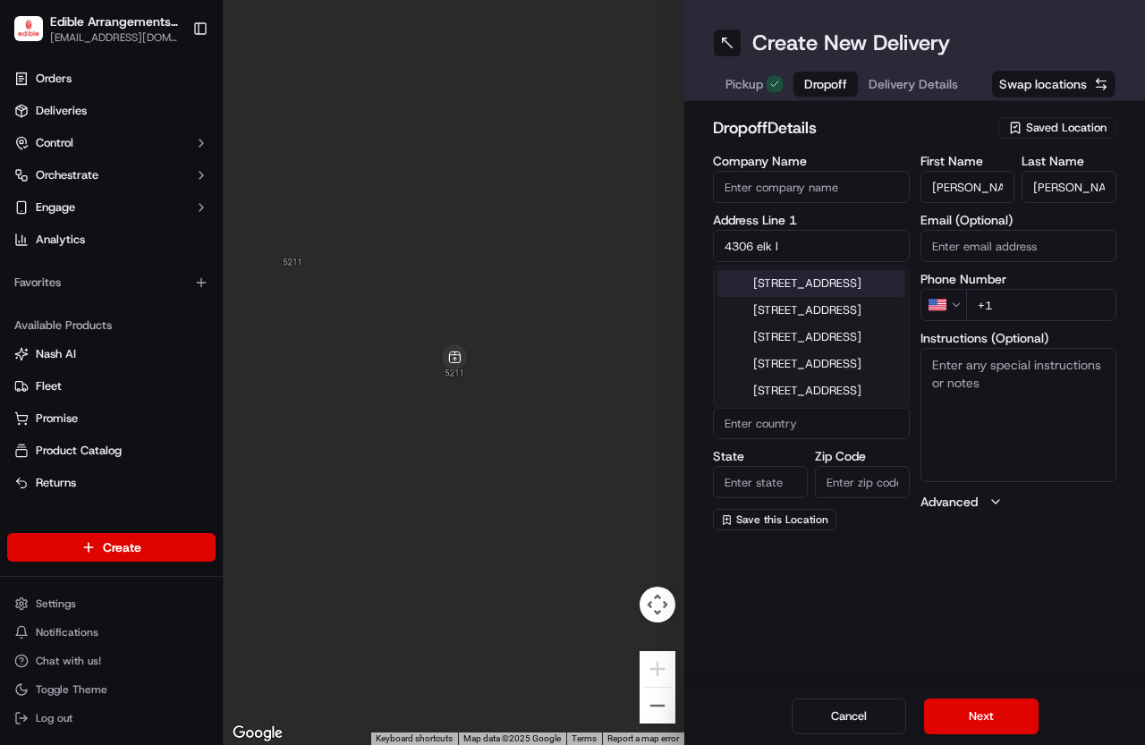
click at [814, 241] on input "4306 elk l" at bounding box center [811, 246] width 197 height 32
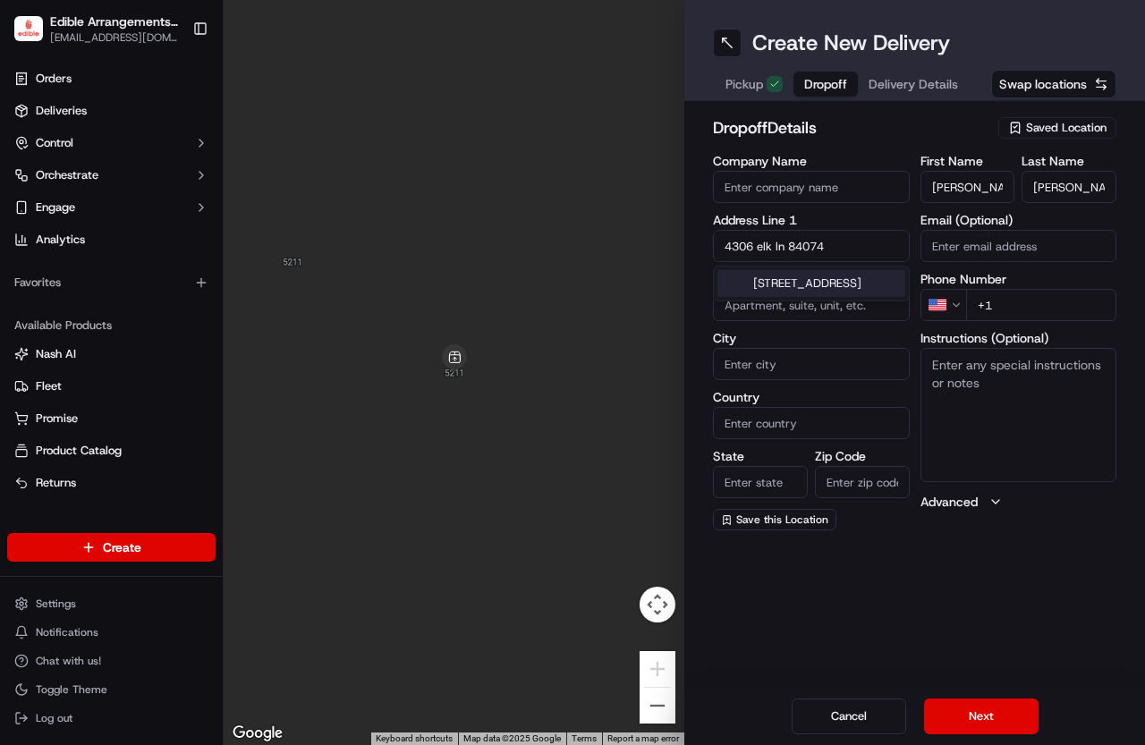
type input "4306 elk ln 84074"
click at [1034, 319] on input "+1" at bounding box center [1041, 305] width 151 height 32
type input "+1 435 849 2475"
click at [834, 242] on input "4306 elk ln 84074" at bounding box center [811, 246] width 197 height 32
click at [855, 288] on div "4306 Elk Ln, Erda, UT 84074" at bounding box center [812, 283] width 188 height 27
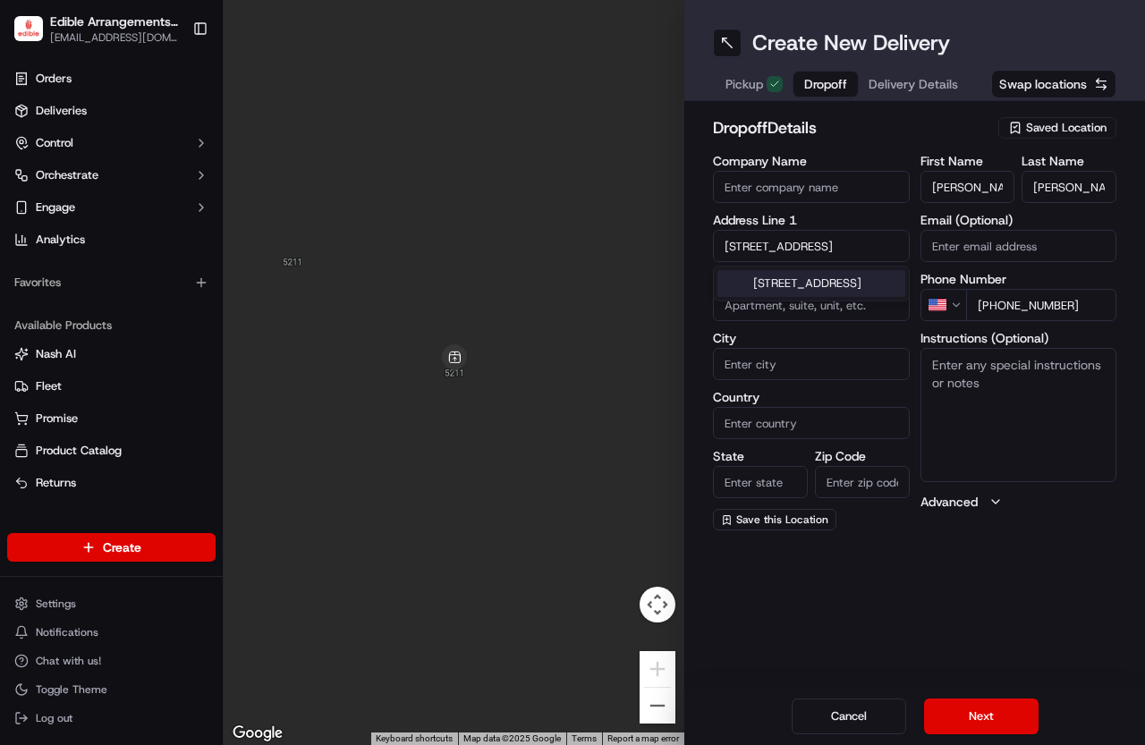
type input "[STREET_ADDRESS]"
type input "Erda"
type input "United States"
type input "UT"
type input "84074"
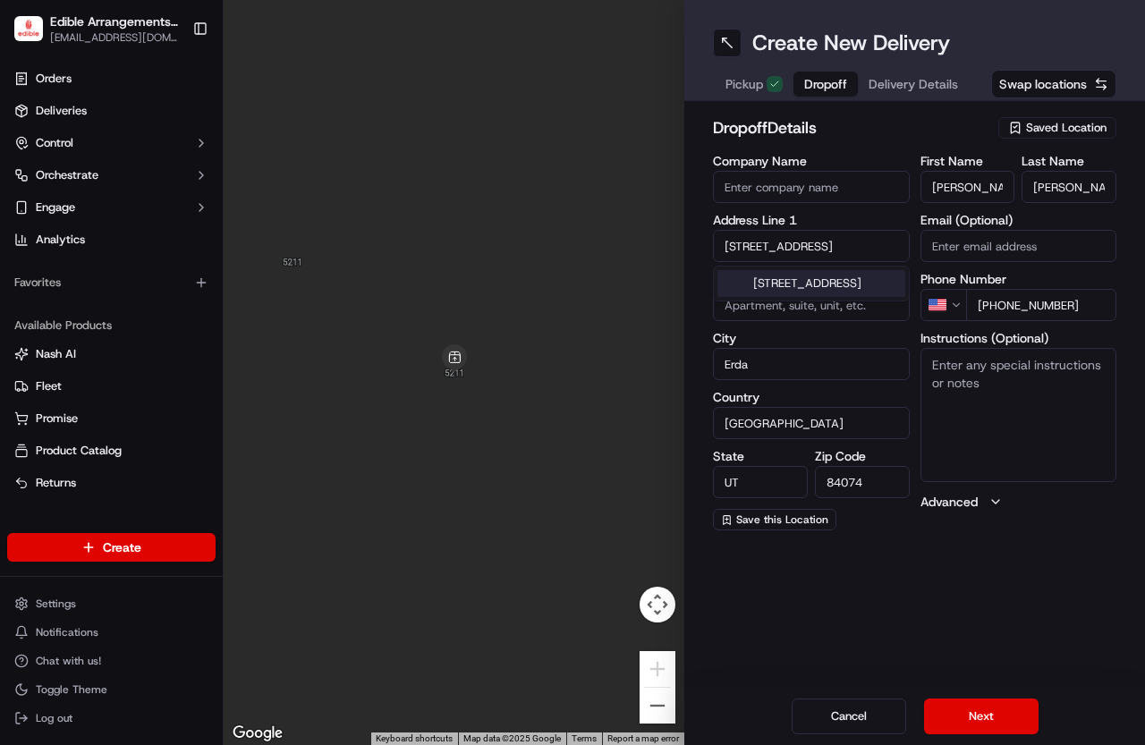
type input "4306 Elk Lane"
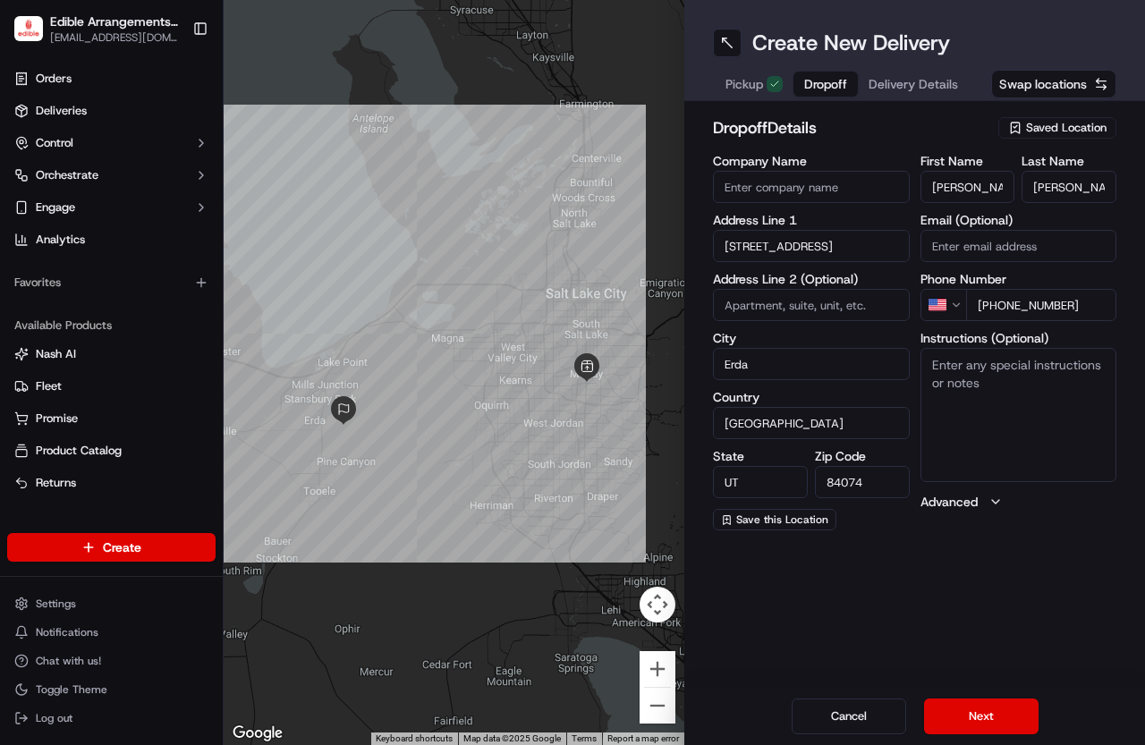
type input "6"
click at [795, 302] on input "6" at bounding box center [811, 305] width 197 height 32
click at [1014, 702] on button "Next" at bounding box center [981, 717] width 115 height 36
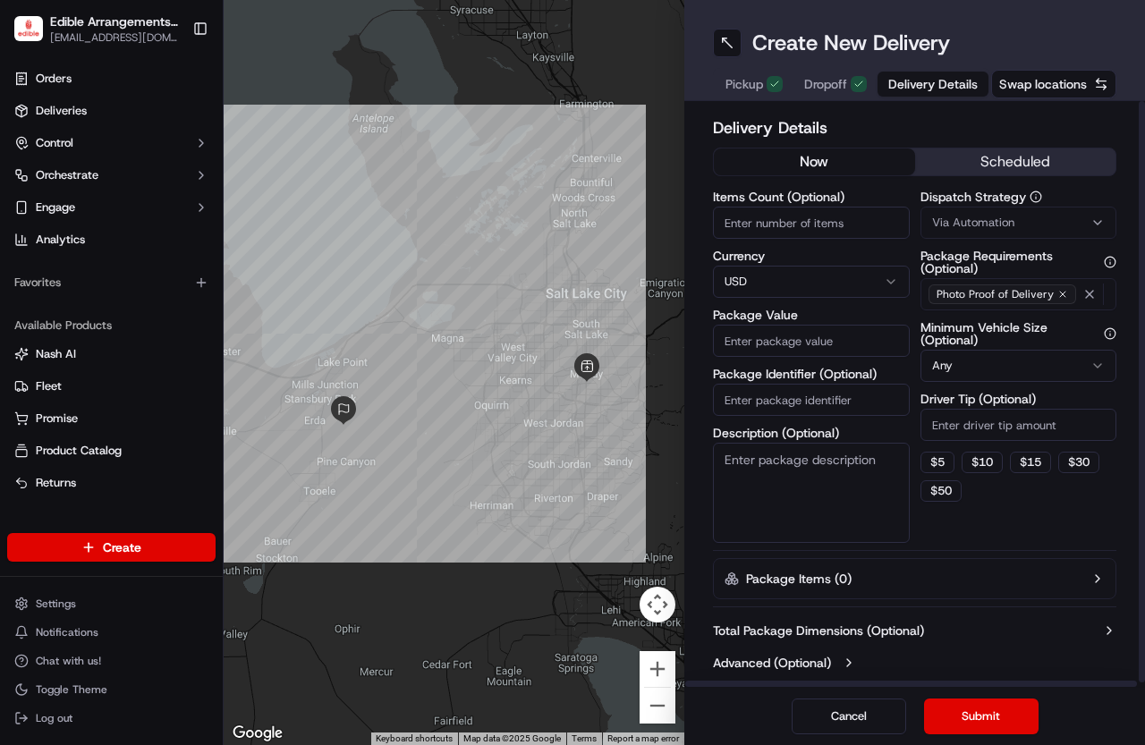
click at [839, 349] on input "Package Value" at bounding box center [811, 341] width 197 height 32
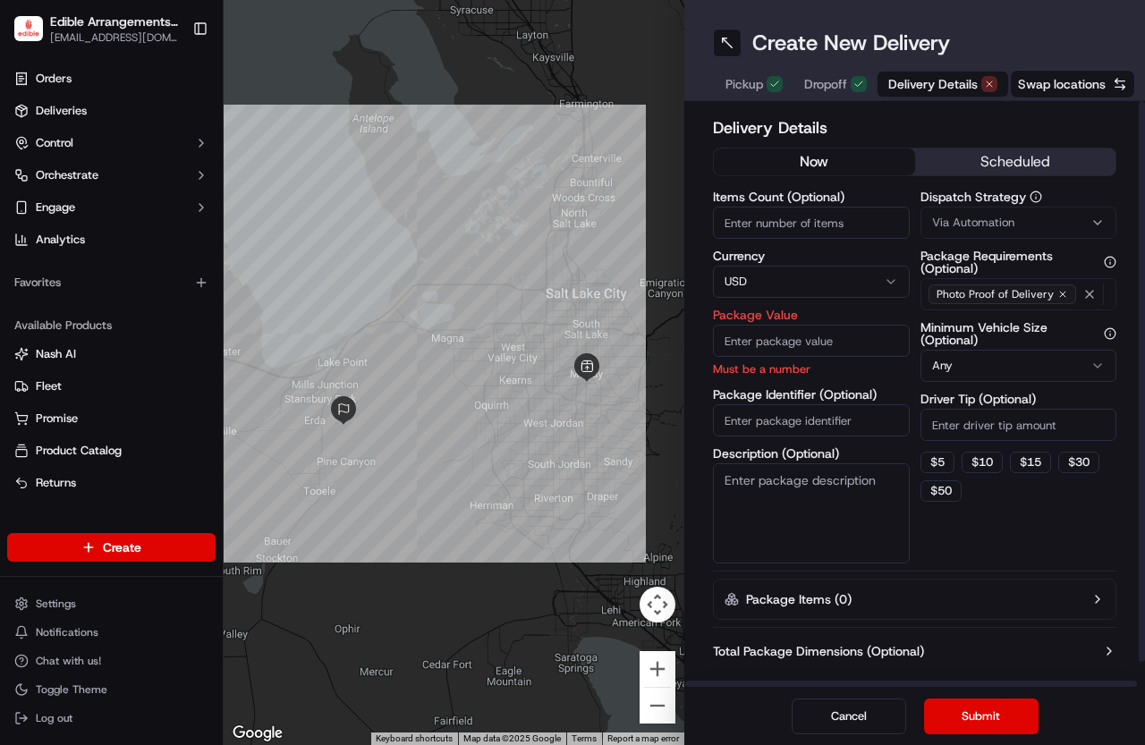
drag, startPoint x: 1059, startPoint y: 534, endPoint x: 1045, endPoint y: 543, distance: 16.1
click at [1051, 534] on div "Dispatch Strategy Via Automation Package Requirements (Optional) Photo Proof of…" at bounding box center [1019, 377] width 197 height 373
click at [806, 348] on input "Package Value" at bounding box center [811, 341] width 197 height 32
type input "84.72"
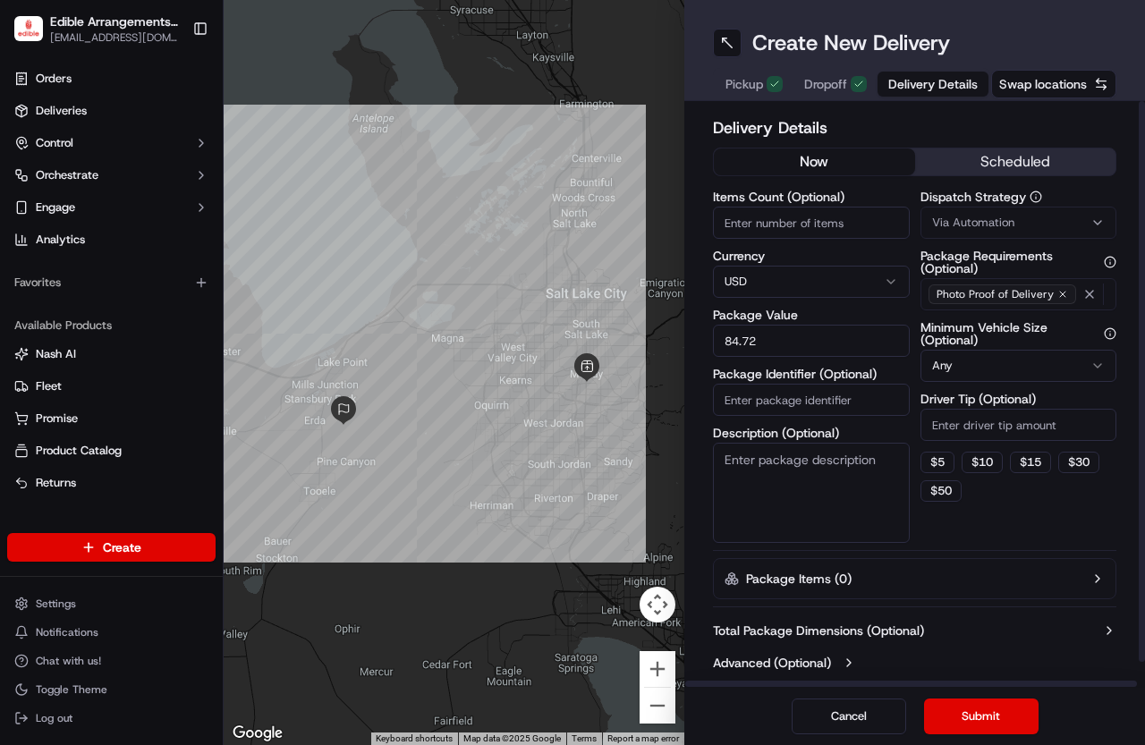
click at [783, 427] on div "Items Count (Optional) Currency USD Package Value 84.72 Package Identifier (Opt…" at bounding box center [811, 367] width 197 height 353
click at [1068, 513] on div "Dispatch Strategy Via Automation Package Requirements (Optional) Photo Proof of…" at bounding box center [1019, 367] width 197 height 353
click at [966, 708] on button "Submit" at bounding box center [981, 717] width 115 height 36
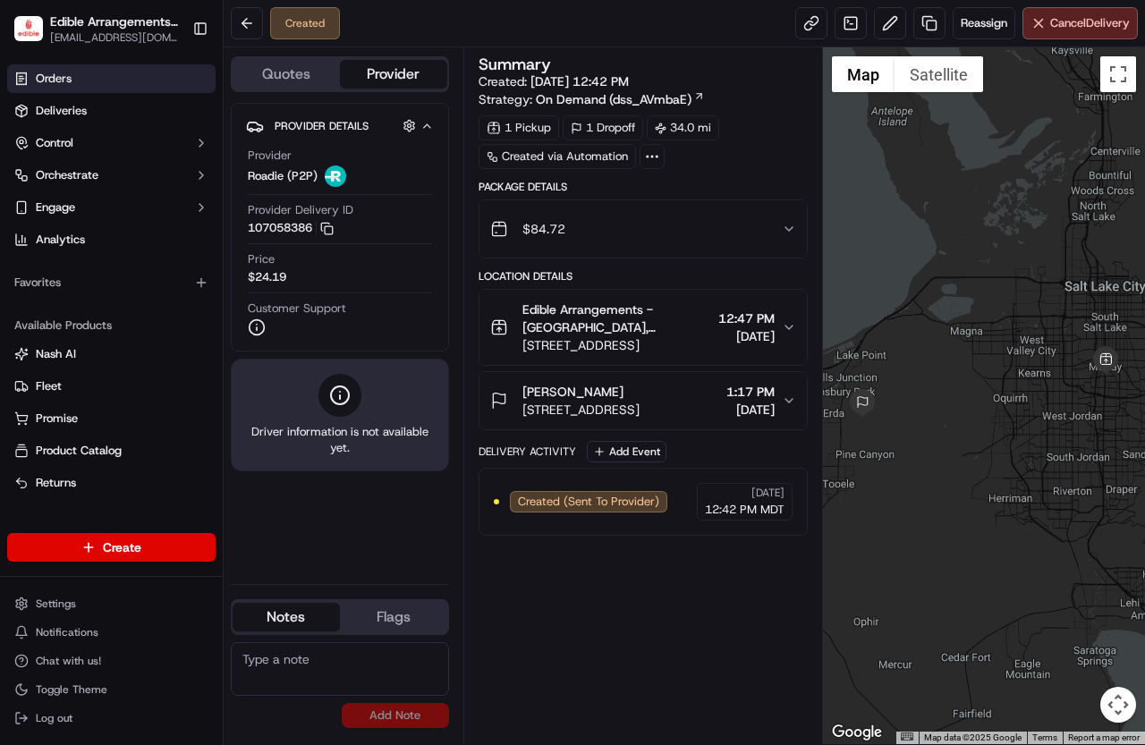
click at [141, 74] on link "Orders" at bounding box center [111, 78] width 208 height 29
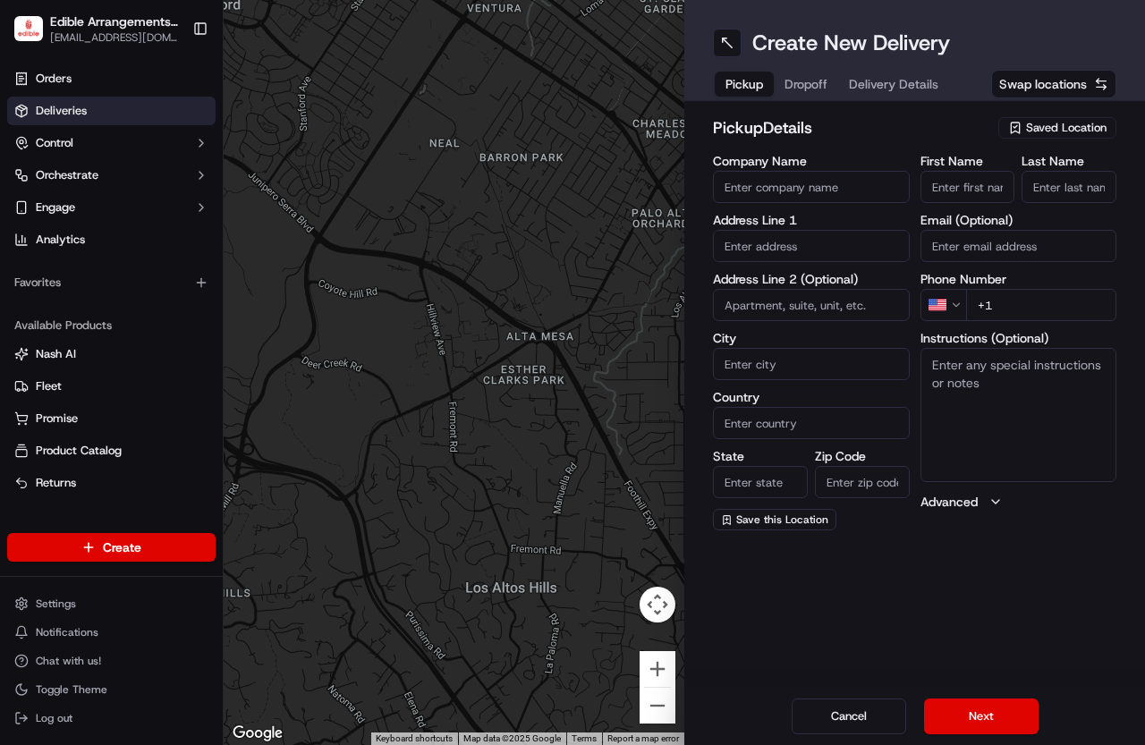
click at [139, 105] on link "Deliveries" at bounding box center [111, 111] width 208 height 29
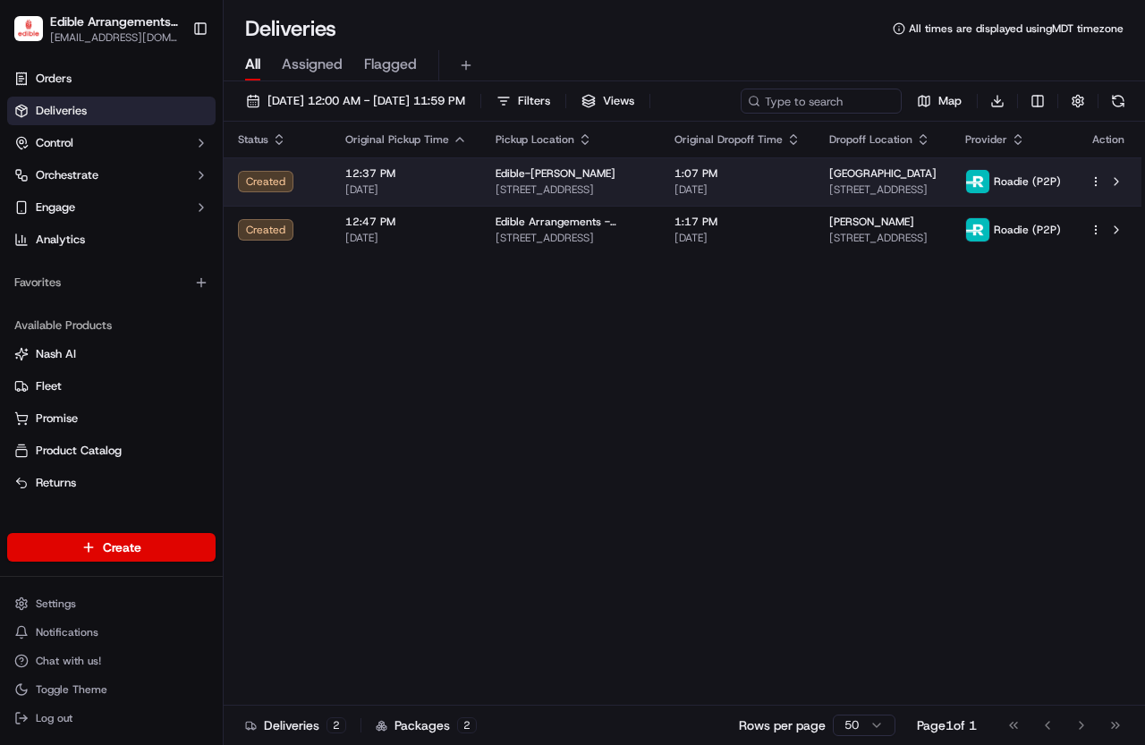
click at [608, 174] on div "Edible-[PERSON_NAME]" at bounding box center [571, 173] width 150 height 14
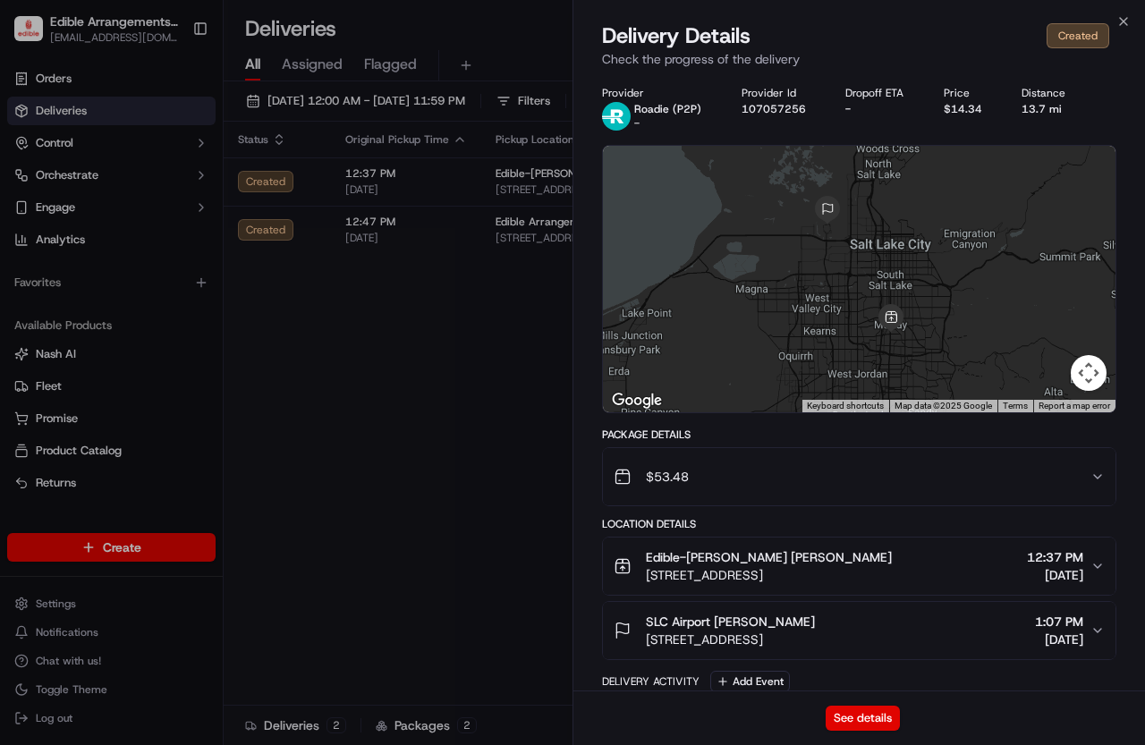
click at [1127, 13] on div "Close Delivery Details Created Check the progress of the delivery Provider Road…" at bounding box center [859, 372] width 573 height 745
click at [1128, 19] on icon "button" at bounding box center [1124, 21] width 14 height 14
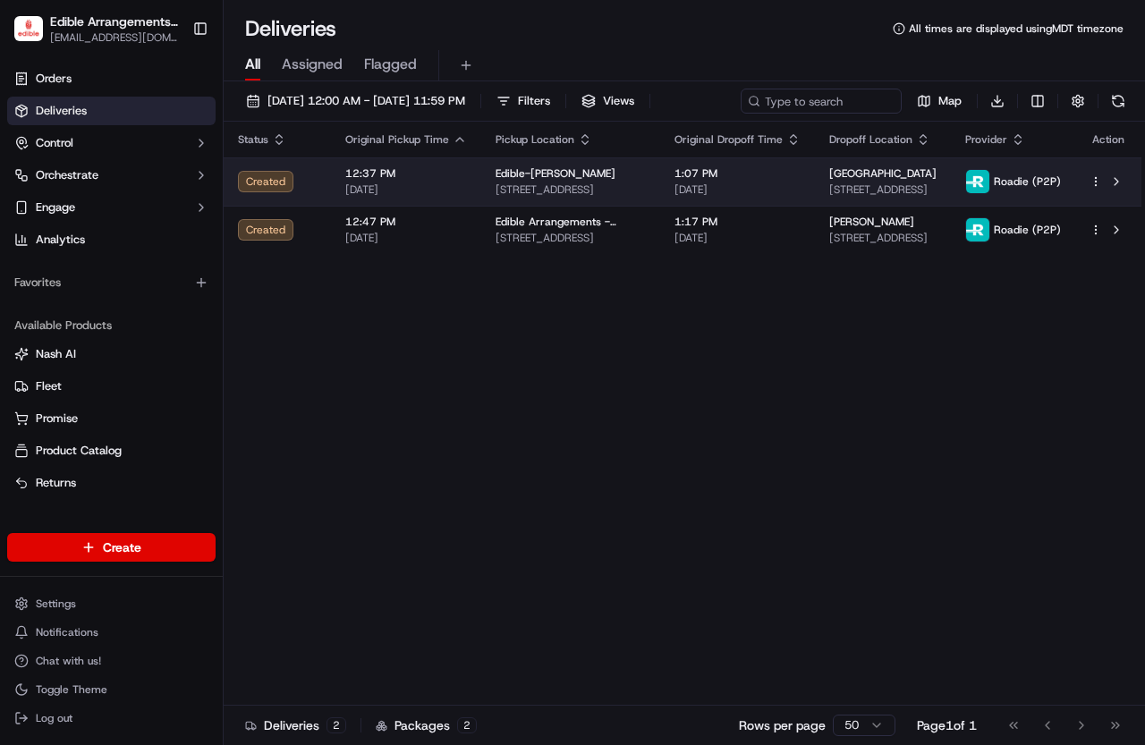
click at [1099, 182] on html "Edible Arrangements - [PERSON_NAME], UT [EMAIL_ADDRESS][DOMAIN_NAME] Toggle Sid…" at bounding box center [572, 372] width 1145 height 745
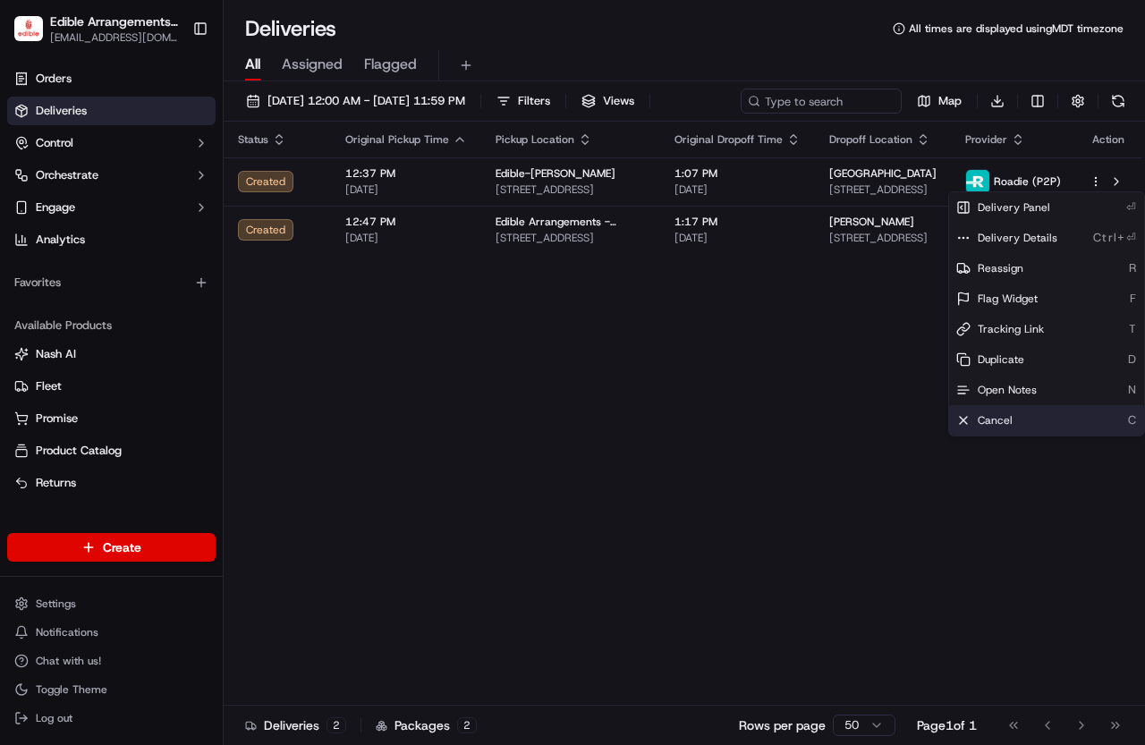
click at [1003, 419] on span "Cancel" at bounding box center [995, 420] width 35 height 14
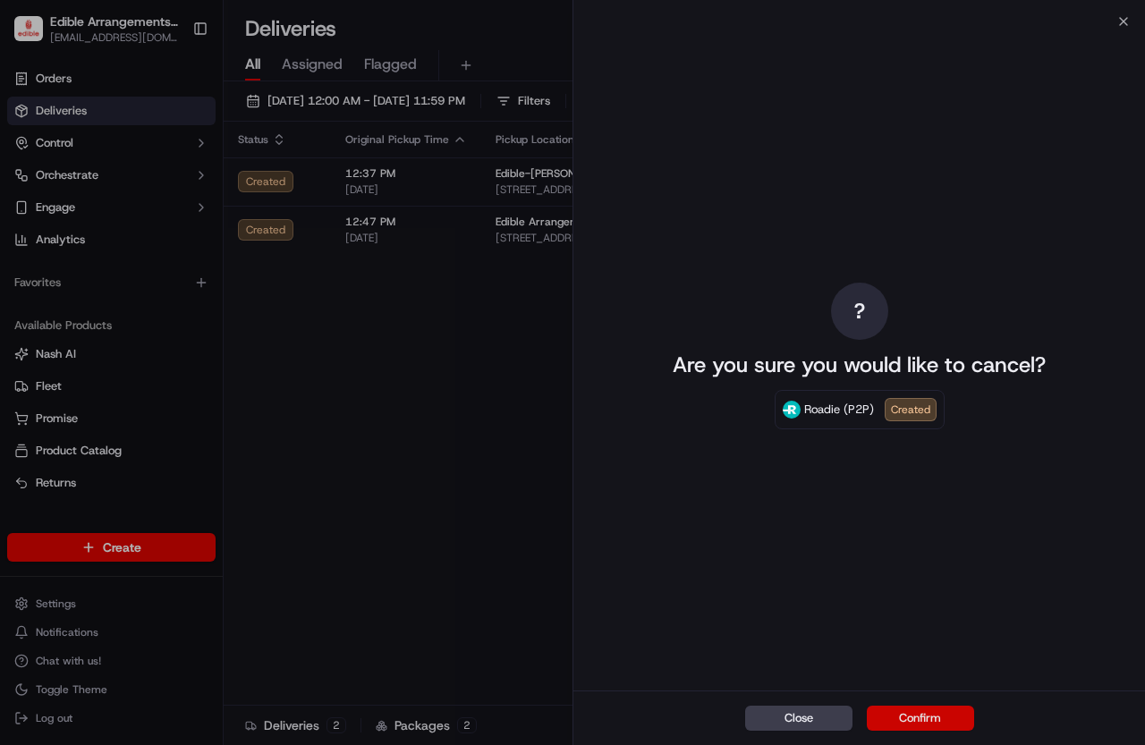
click at [932, 720] on button "Confirm" at bounding box center [920, 718] width 107 height 25
